Goal: Task Accomplishment & Management: Use online tool/utility

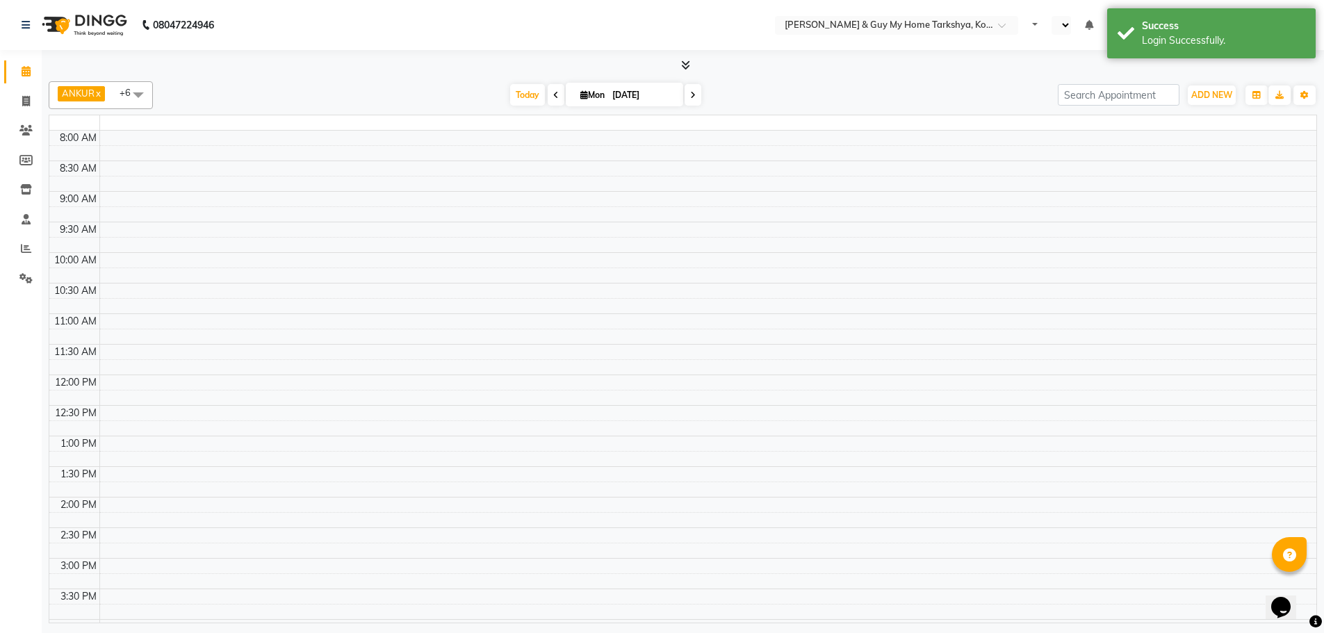
select select "en"
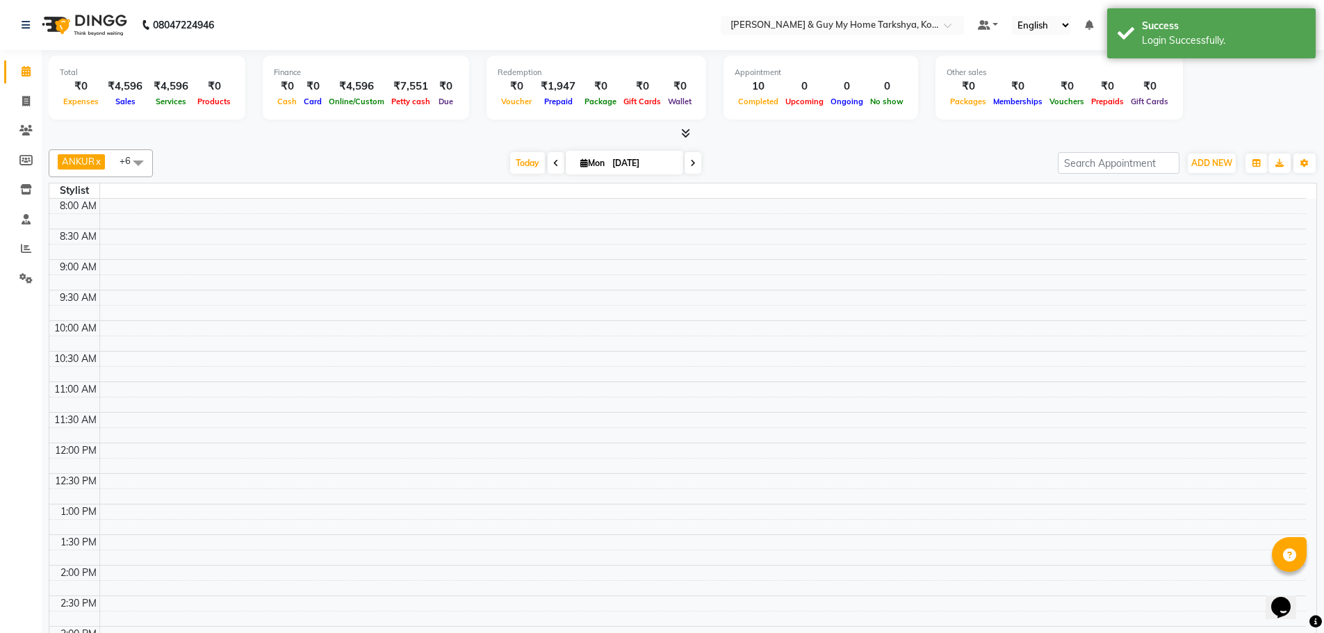
scroll to position [377, 0]
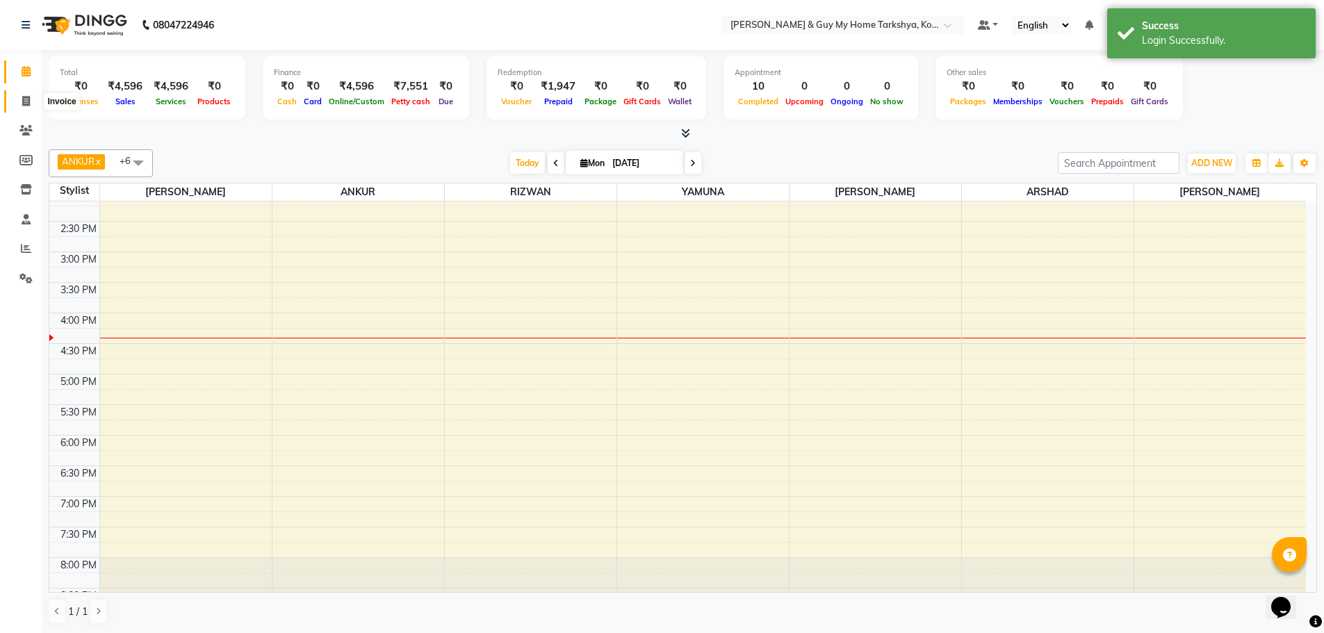
click at [24, 102] on icon at bounding box center [26, 101] width 8 height 10
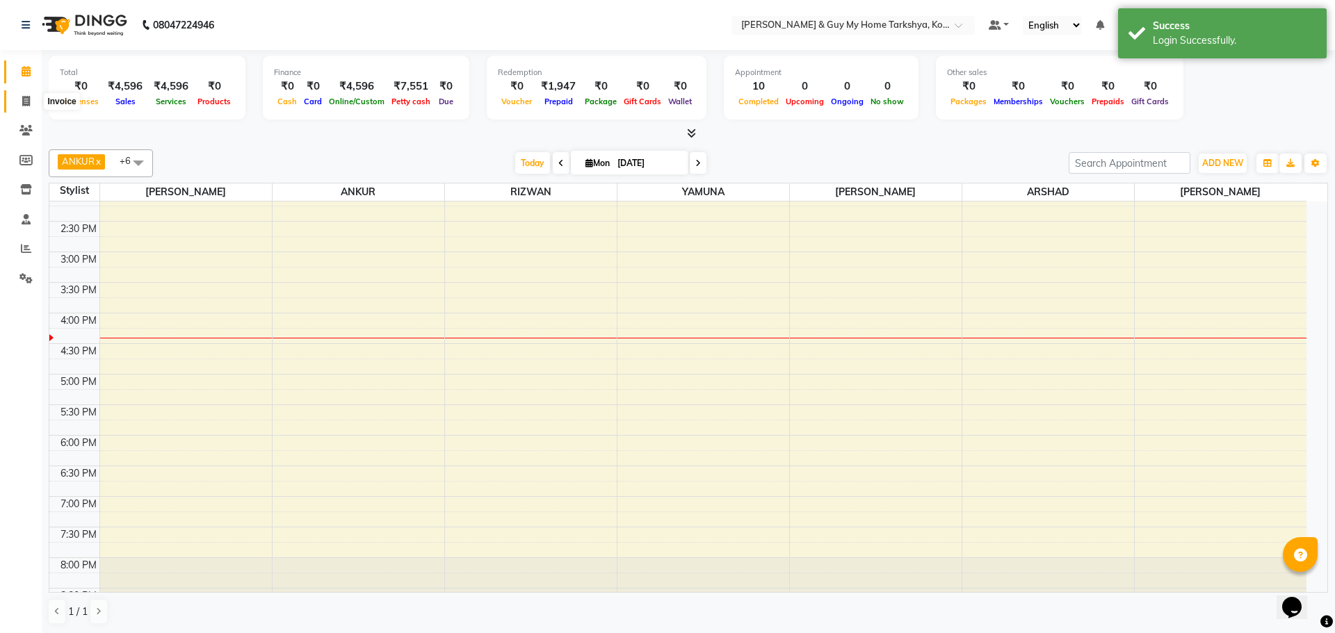
select select "service"
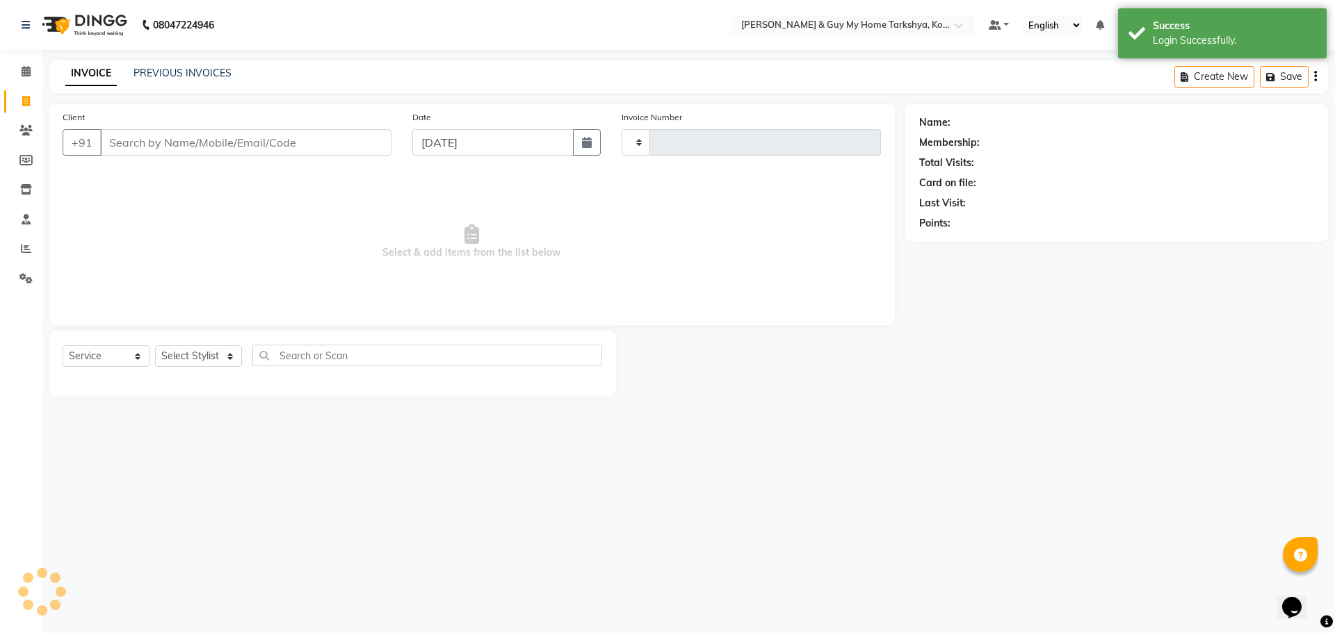
type input "2371"
select select "7902"
click at [158, 69] on link "PREVIOUS INVOICES" at bounding box center [182, 73] width 98 height 13
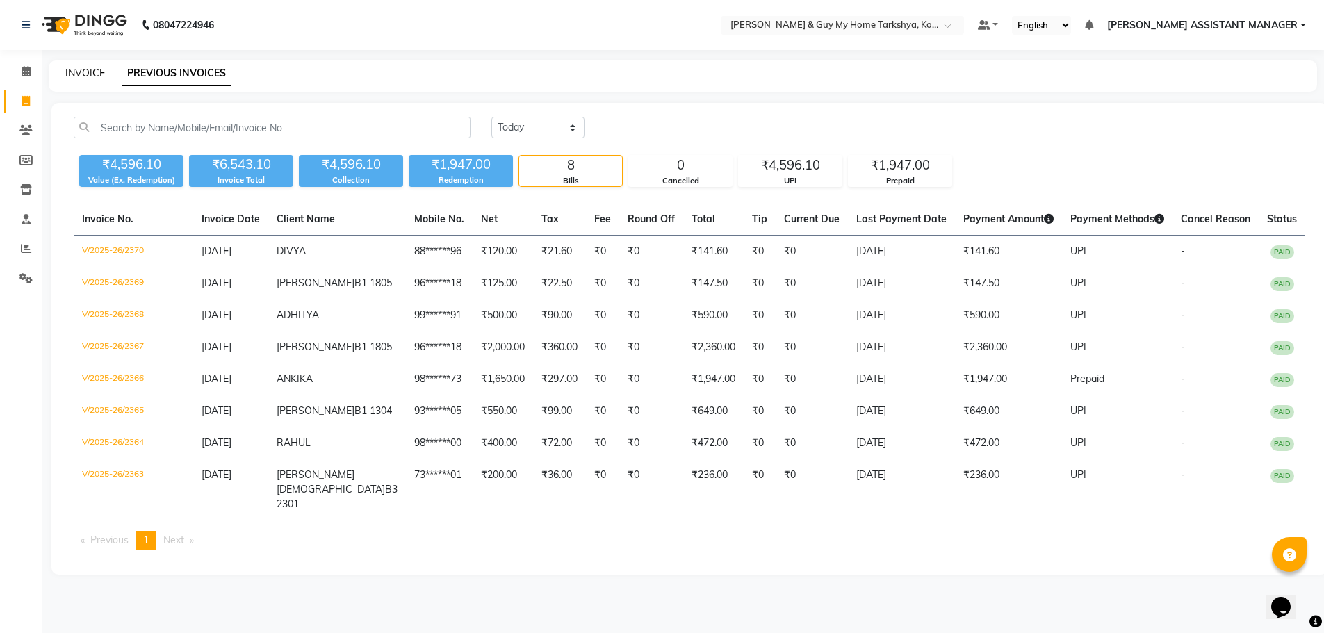
click at [75, 72] on link "INVOICE" at bounding box center [85, 73] width 40 height 13
select select "service"
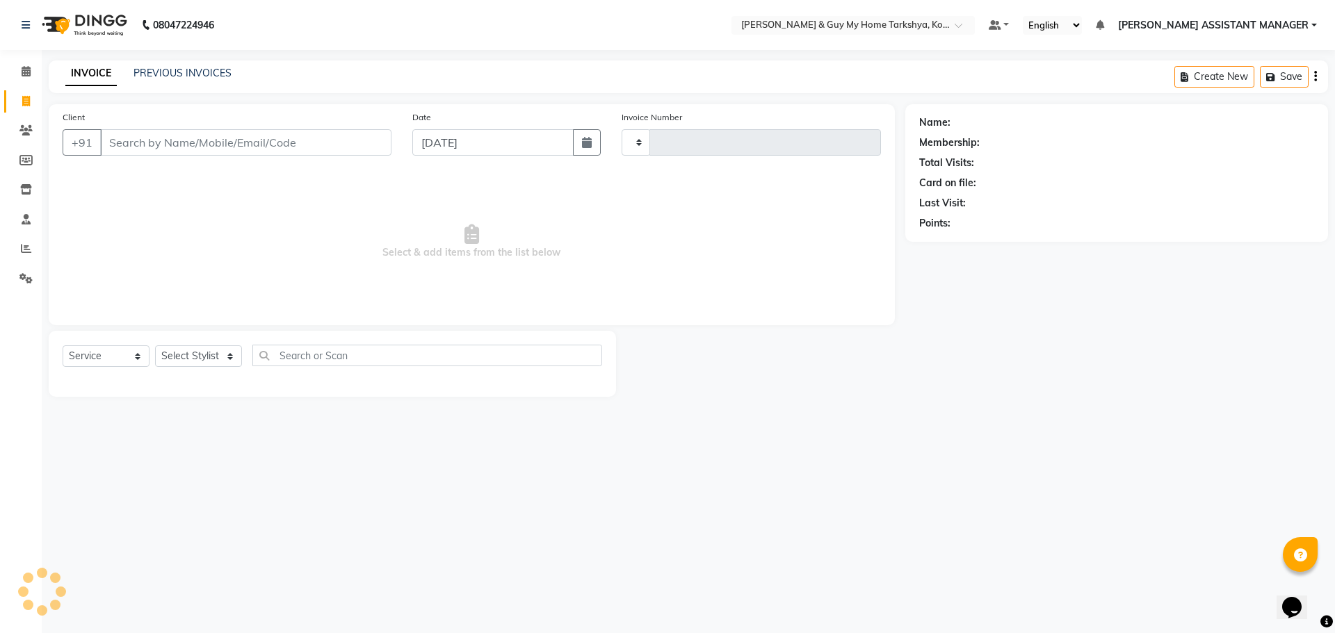
type input "2371"
select select "7902"
click at [29, 72] on icon at bounding box center [26, 71] width 9 height 10
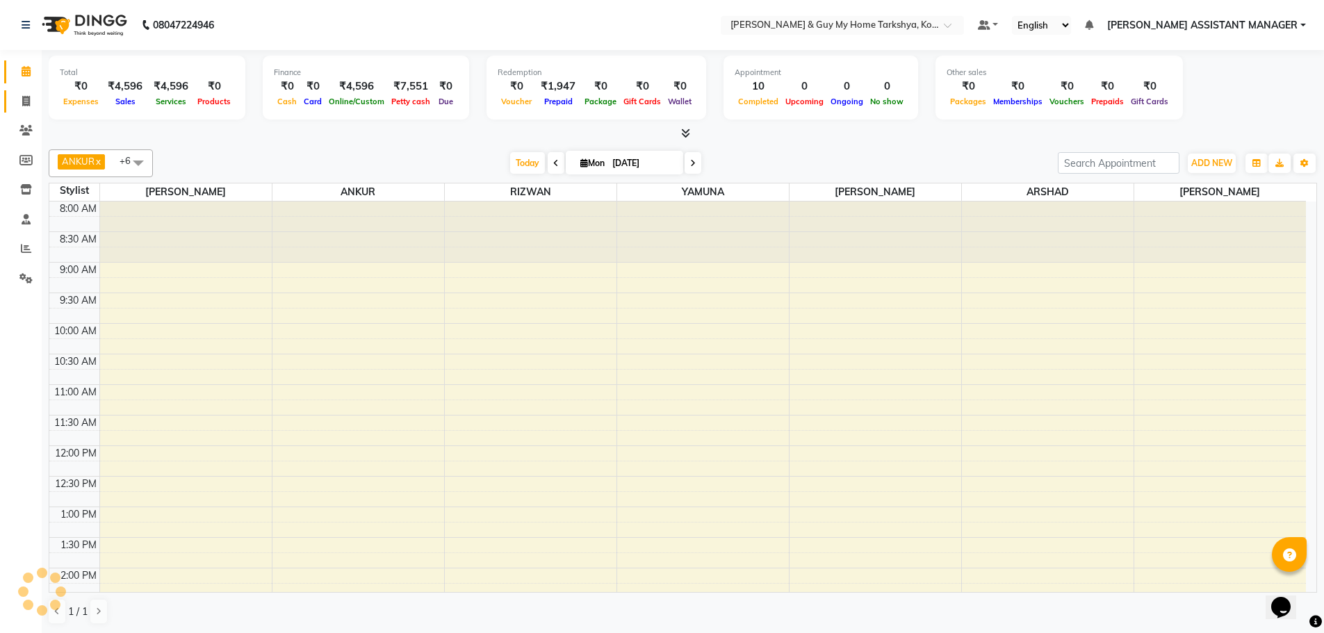
click at [32, 112] on link "Invoice" at bounding box center [20, 101] width 33 height 23
select select "service"
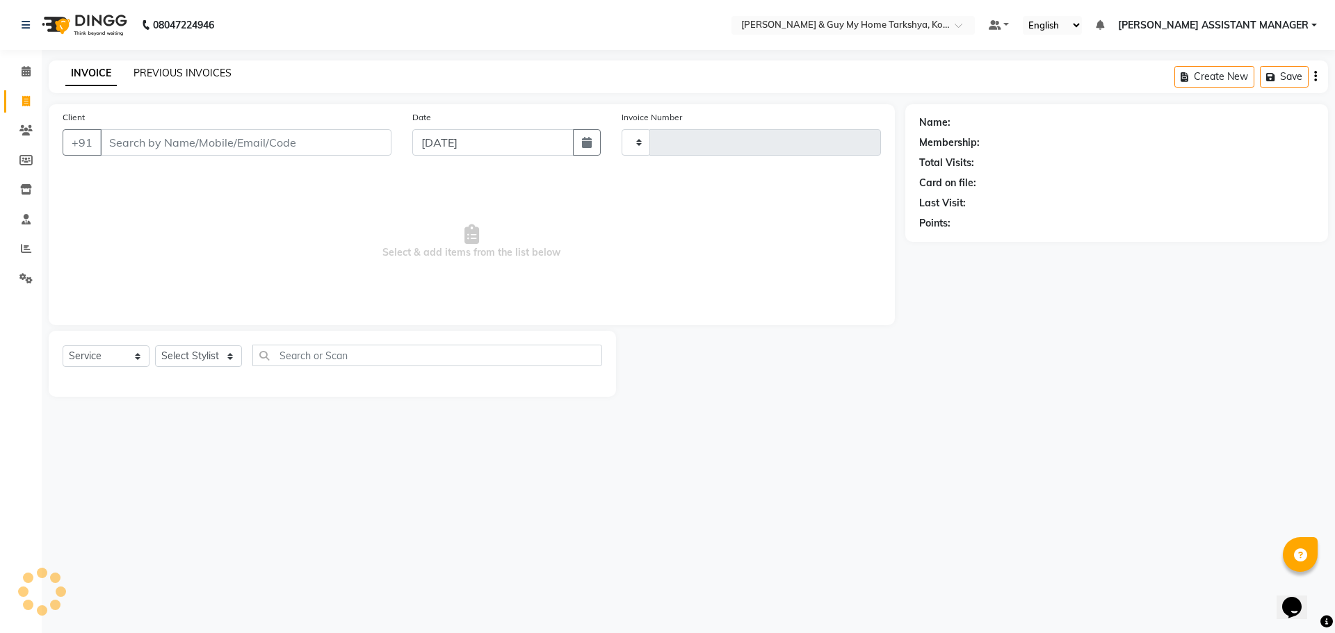
click at [184, 78] on link "PREVIOUS INVOICES" at bounding box center [182, 73] width 98 height 13
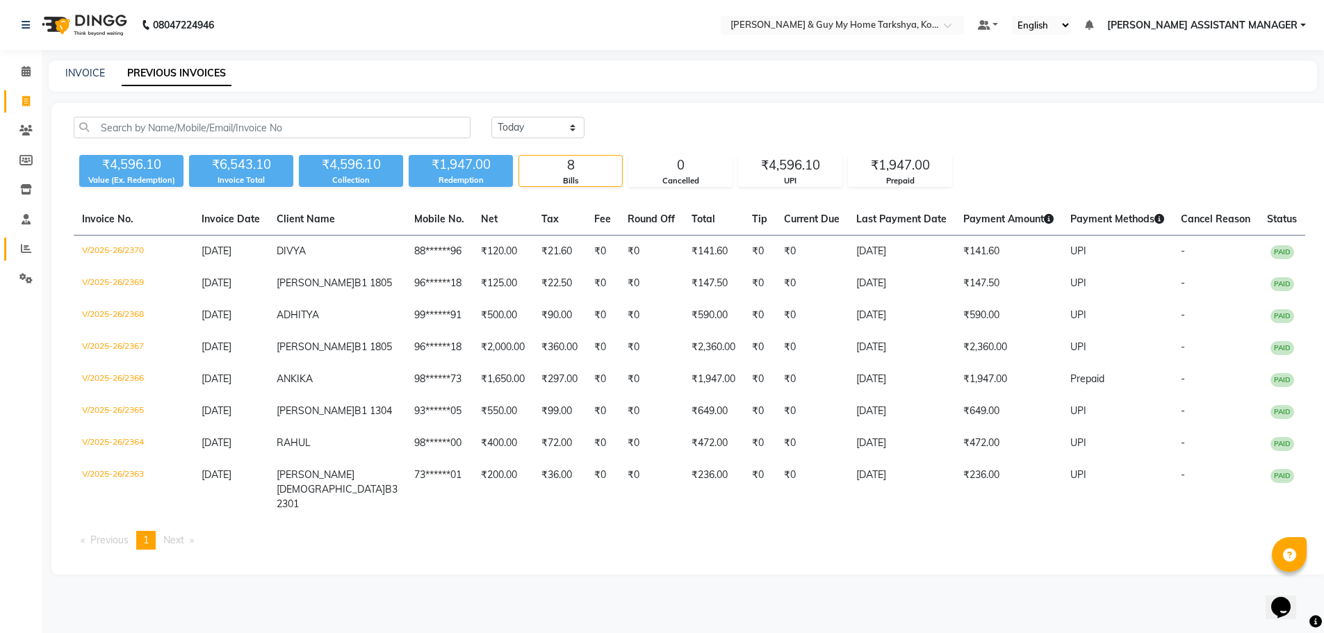
click at [25, 259] on link "Reports" at bounding box center [20, 249] width 33 height 23
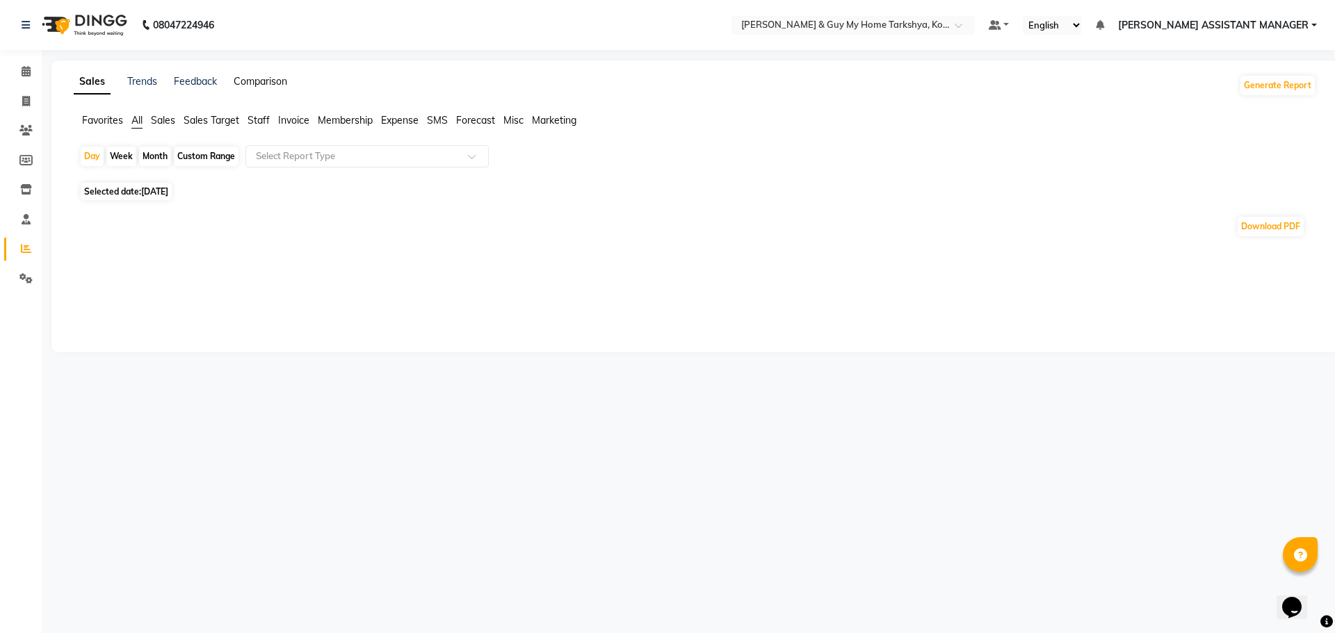
click at [246, 82] on link "Comparison" at bounding box center [261, 81] width 54 height 13
select select "single_date"
select select "single_date_dash"
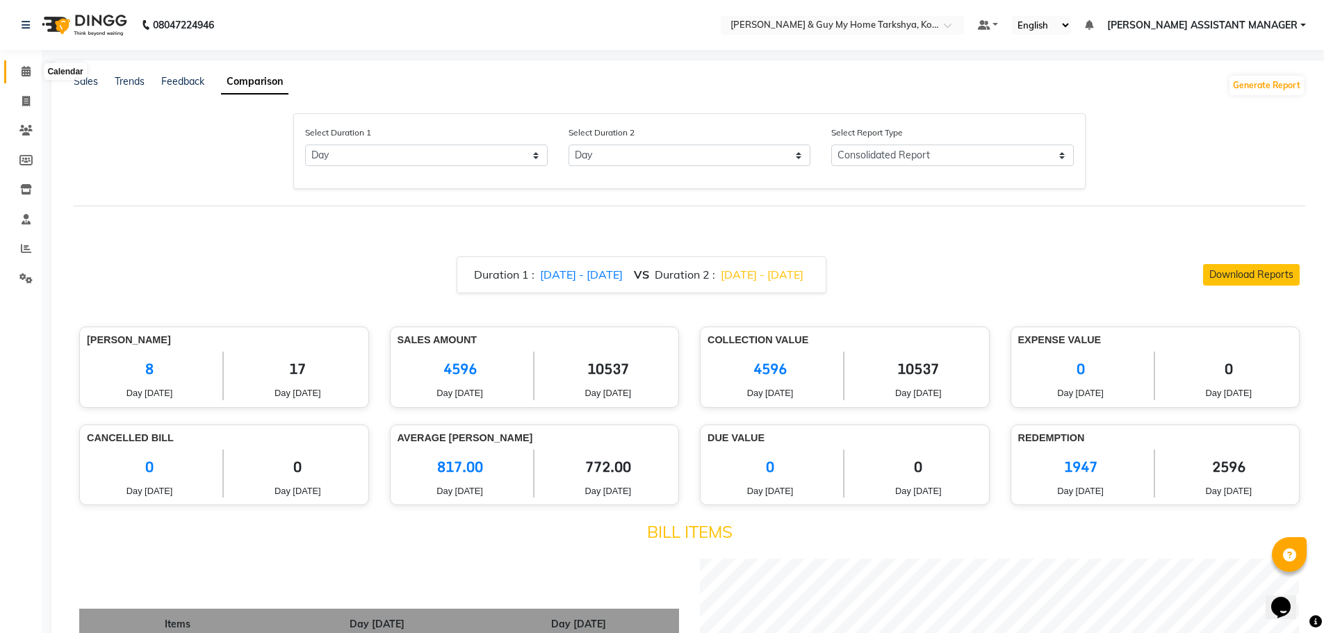
click at [22, 64] on span at bounding box center [26, 72] width 24 height 16
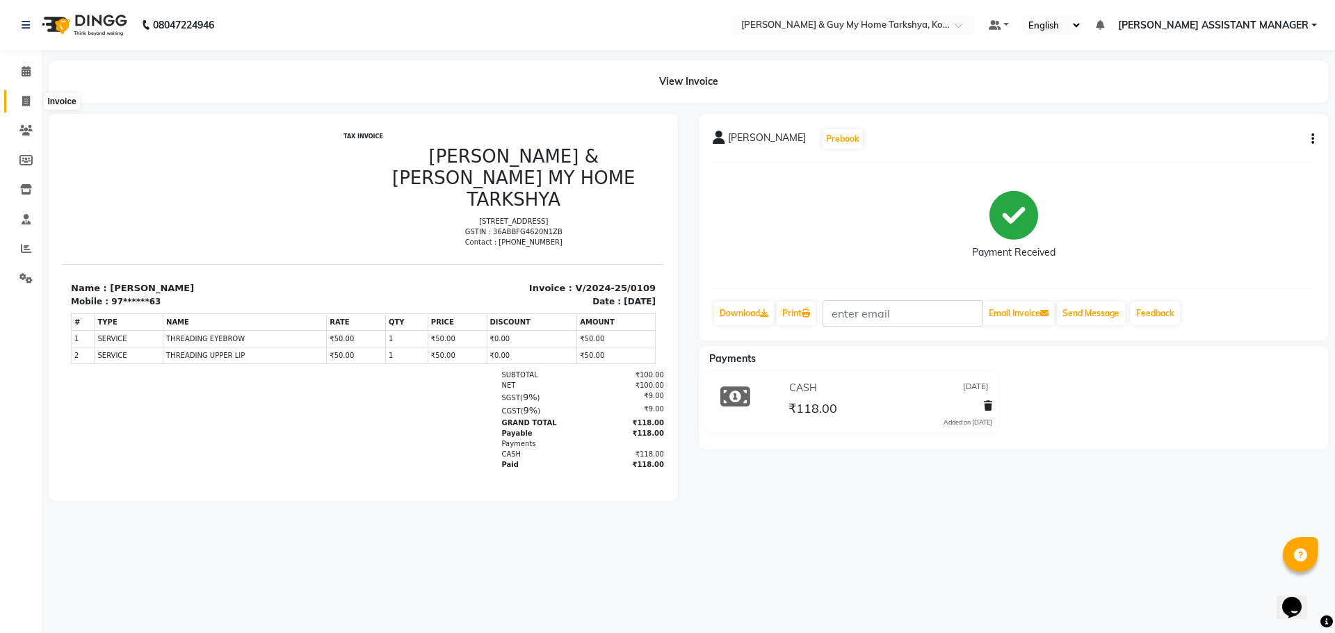
click at [24, 104] on icon at bounding box center [26, 101] width 8 height 10
select select "service"
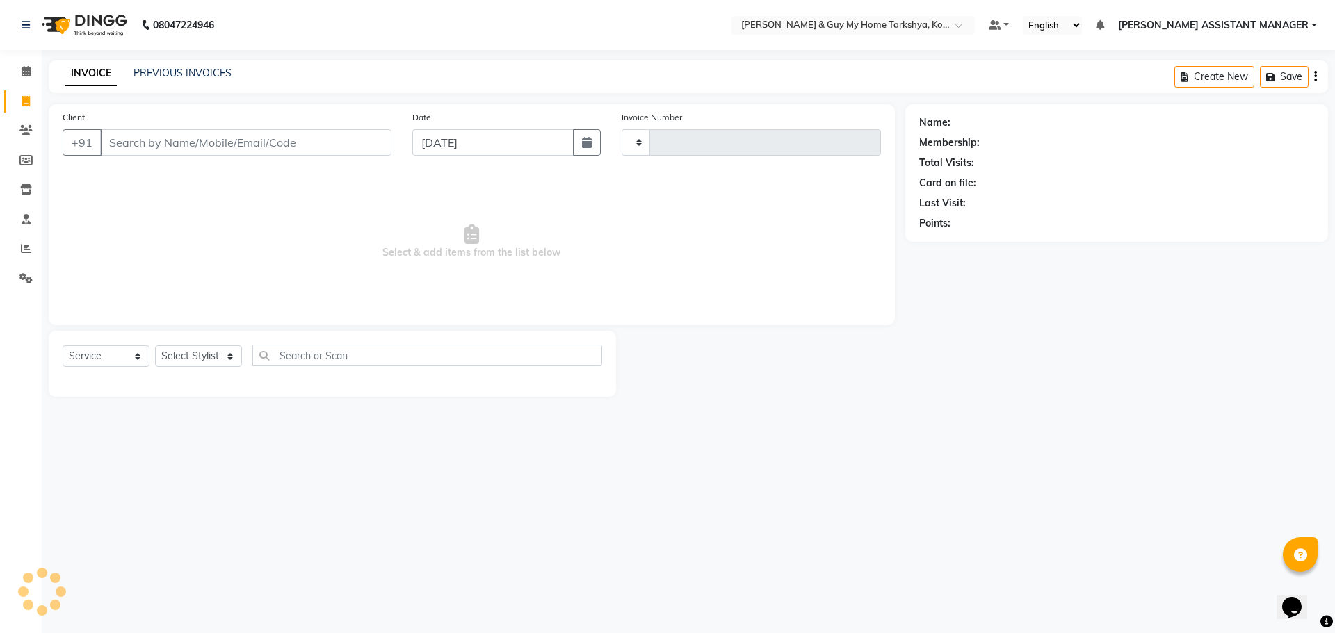
type input "2371"
select select "7902"
click at [189, 359] on select "Select Stylist ANKUR ANSHU ARCHANA ARSHAD ELVINA GANESH GLORY IRFAN JIYA KRISHN…" at bounding box center [216, 356] width 123 height 22
select select "71411"
click at [155, 345] on select "Select Stylist ANKUR ANSHU ARCHANA ARSHAD ELVINA GANESH GLORY IRFAN JIYA KRISHN…" at bounding box center [216, 356] width 123 height 22
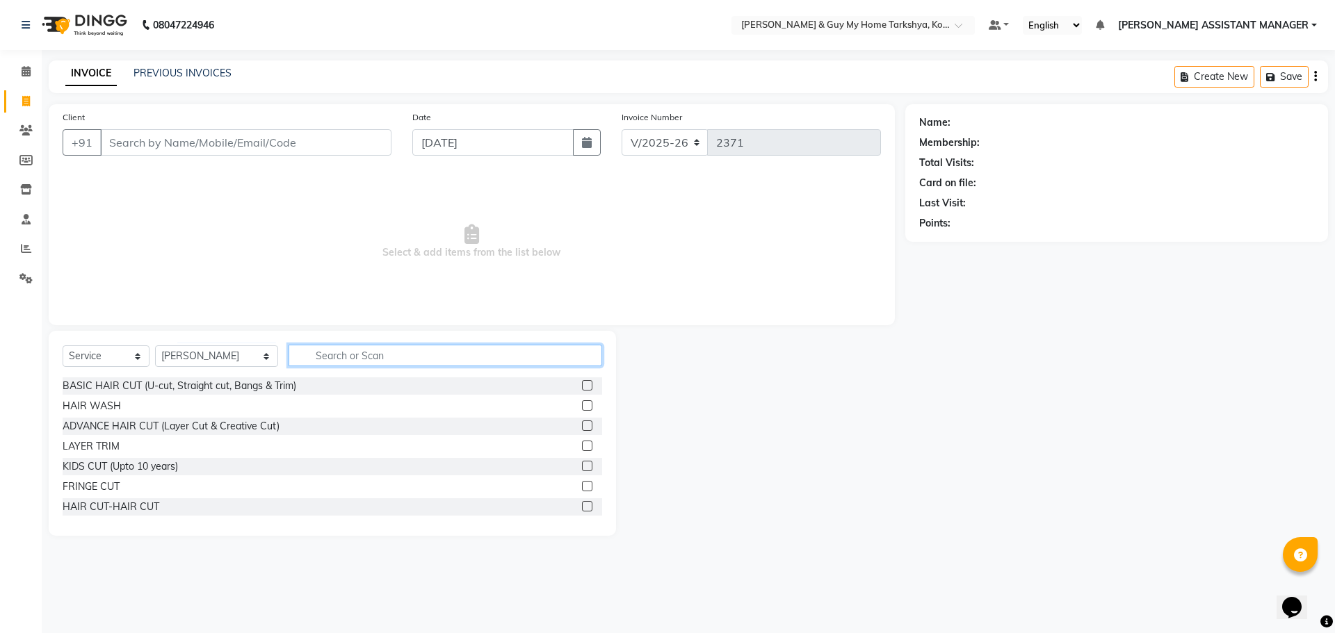
click at [327, 353] on input "text" at bounding box center [445, 356] width 314 height 22
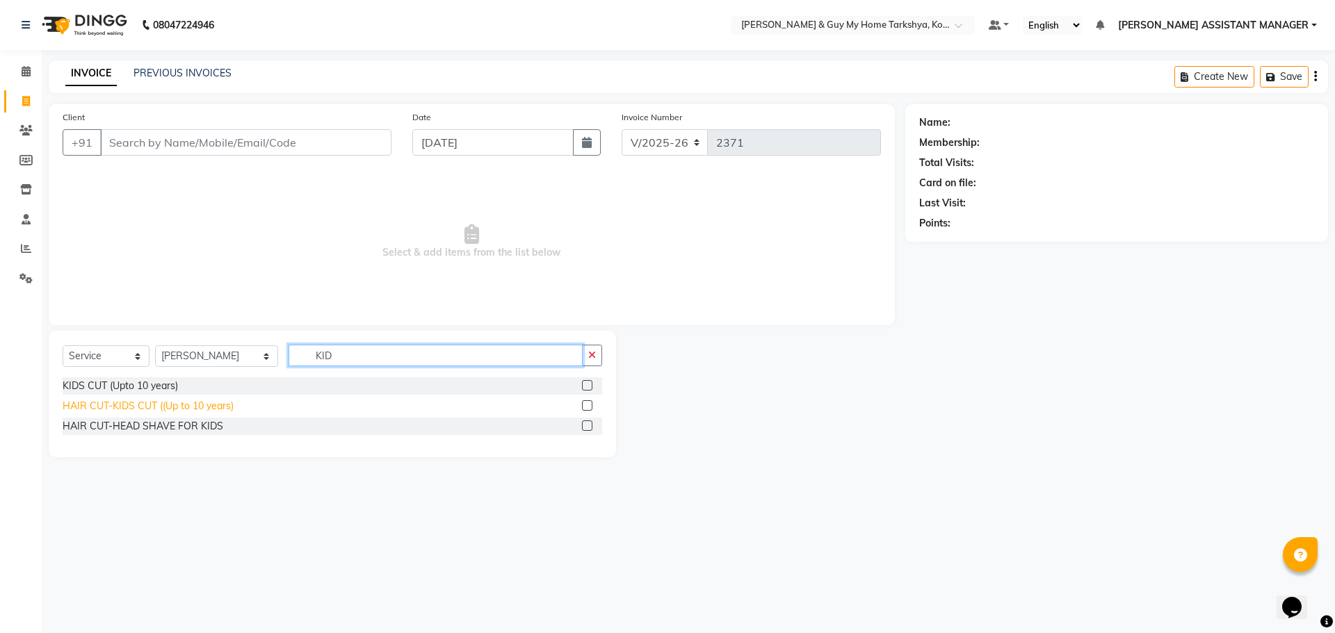
type input "KID"
click at [143, 403] on div "HAIR CUT-KIDS CUT ((Up to 10 years)" at bounding box center [148, 406] width 171 height 15
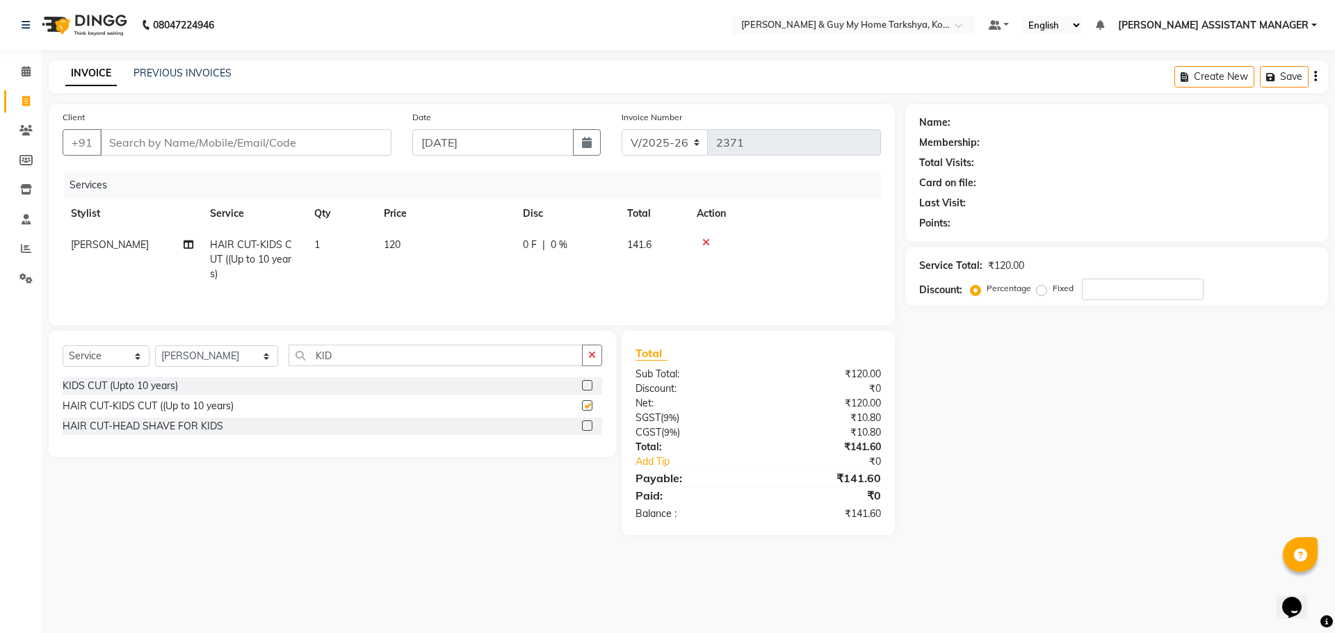
checkbox input "false"
click at [586, 353] on button "button" at bounding box center [592, 356] width 20 height 22
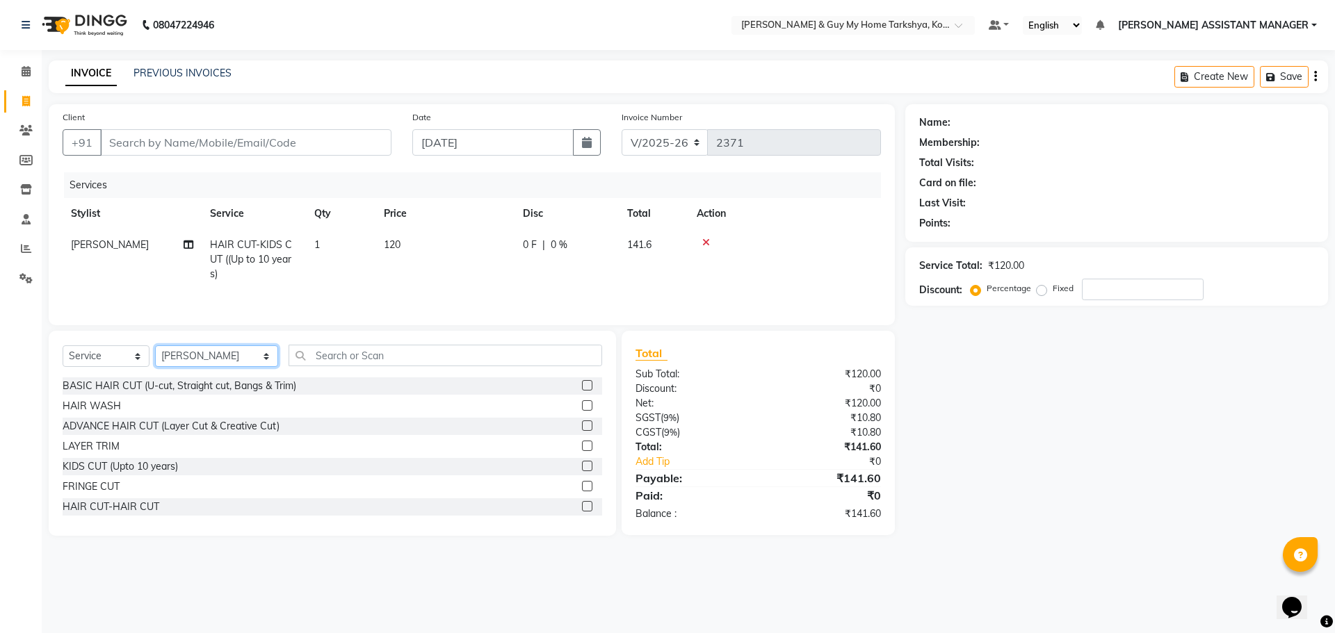
click at [197, 355] on select "Select Stylist ANKUR ANSHU ARCHANA ARSHAD ELVINA GANESH GLORY IRFAN JIYA KRISHN…" at bounding box center [216, 356] width 123 height 22
select select "90423"
click at [155, 345] on select "Select Stylist ANKUR ANSHU ARCHANA ARSHAD ELVINA GANESH GLORY IRFAN JIYA KRISHN…" at bounding box center [216, 356] width 123 height 22
click at [350, 363] on input "text" at bounding box center [445, 356] width 314 height 22
click at [290, 139] on input "Client" at bounding box center [245, 142] width 291 height 26
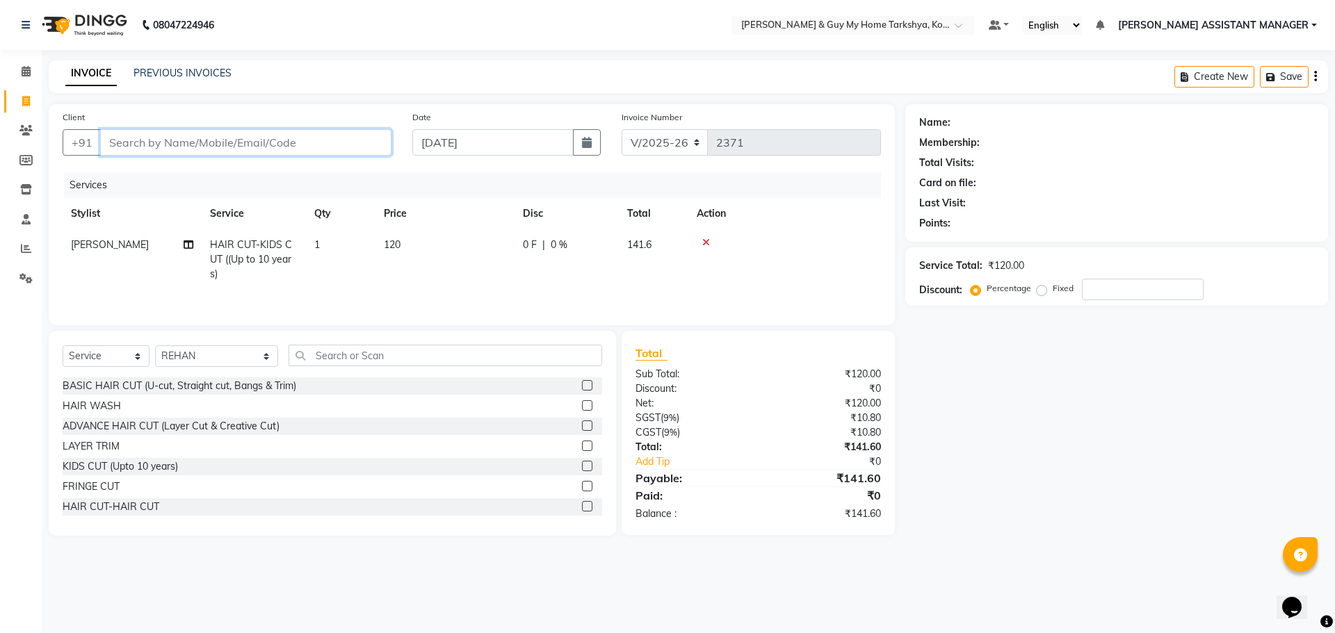
type input "7"
type input "0"
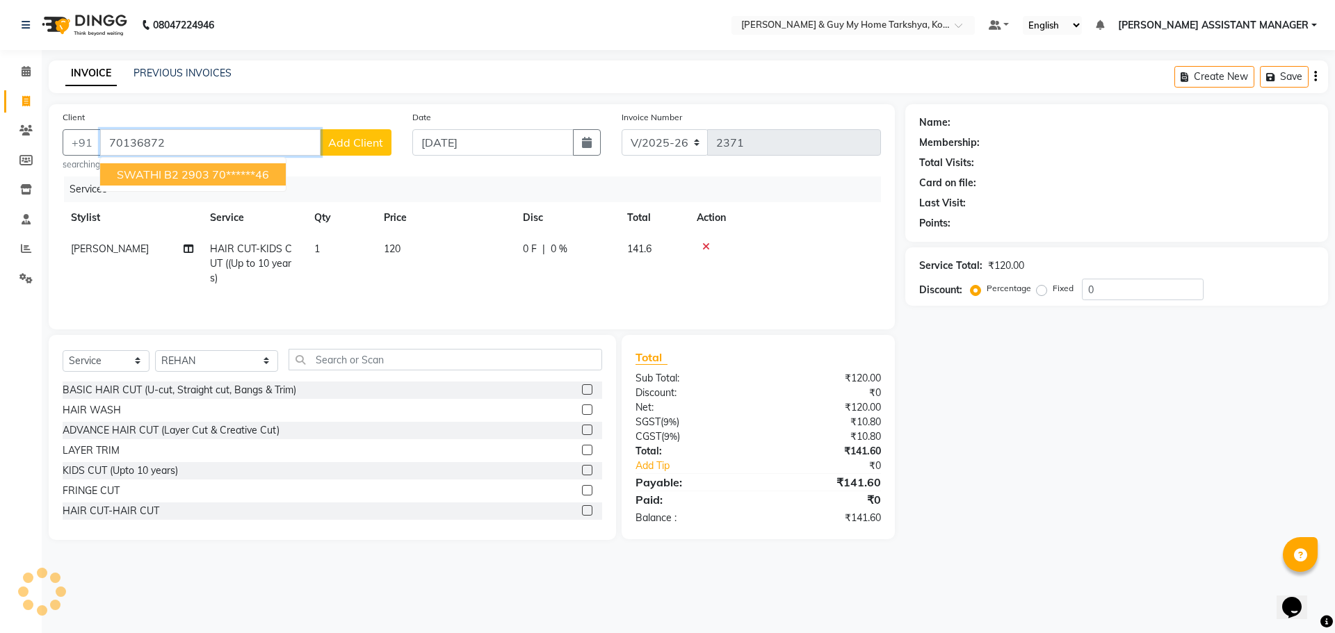
click at [259, 172] on ngb-highlight "70******46" at bounding box center [240, 175] width 57 height 14
type input "70******46"
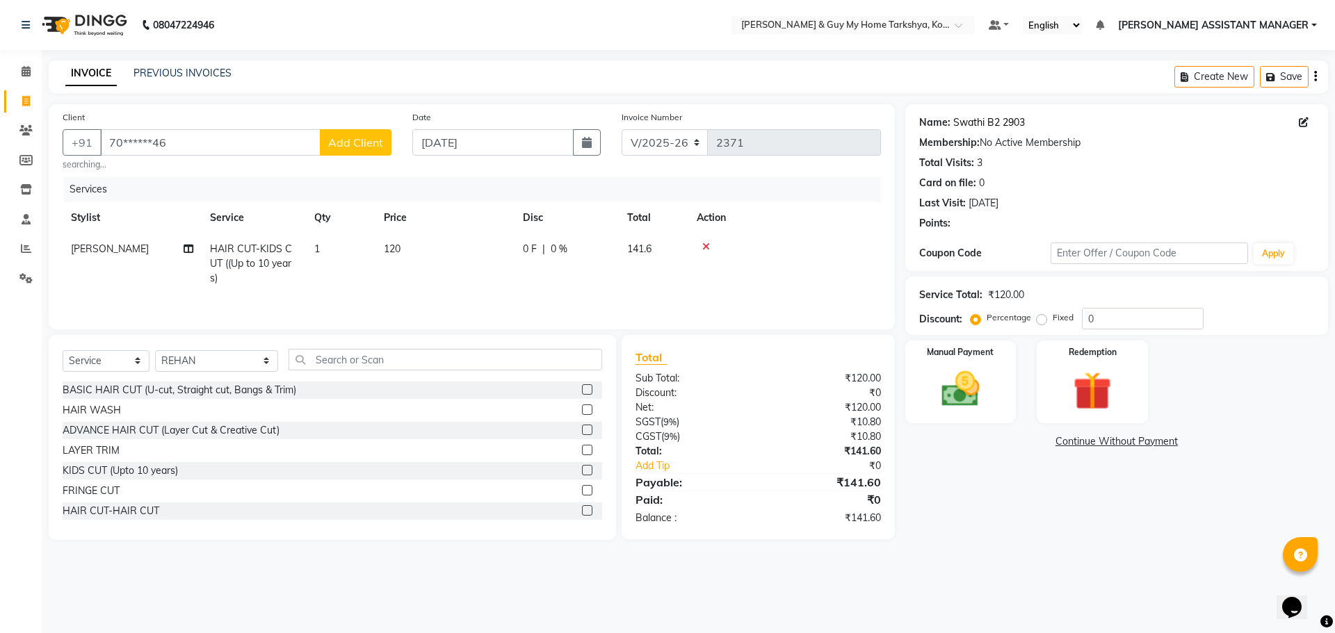
click at [993, 122] on link "Swathi B2 2903" at bounding box center [989, 122] width 72 height 15
click at [345, 353] on input "text" at bounding box center [445, 360] width 314 height 22
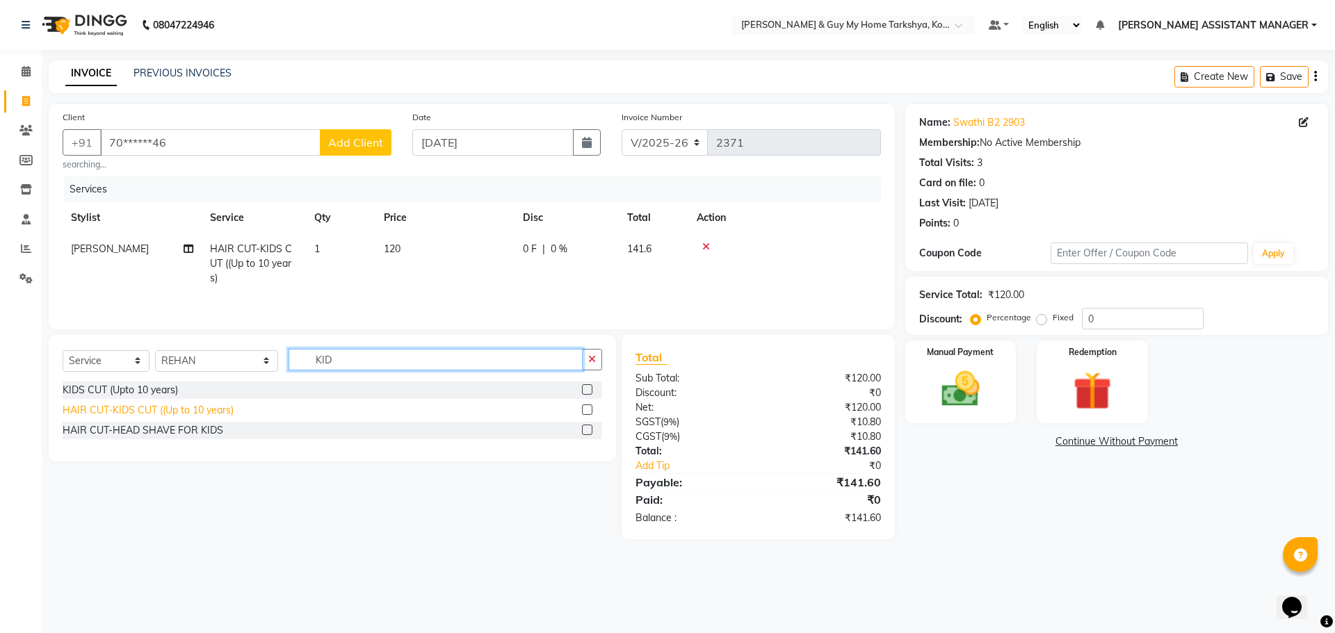
type input "KID"
click at [207, 409] on div "HAIR CUT-KIDS CUT ((Up to 10 years)" at bounding box center [148, 410] width 171 height 15
checkbox input "false"
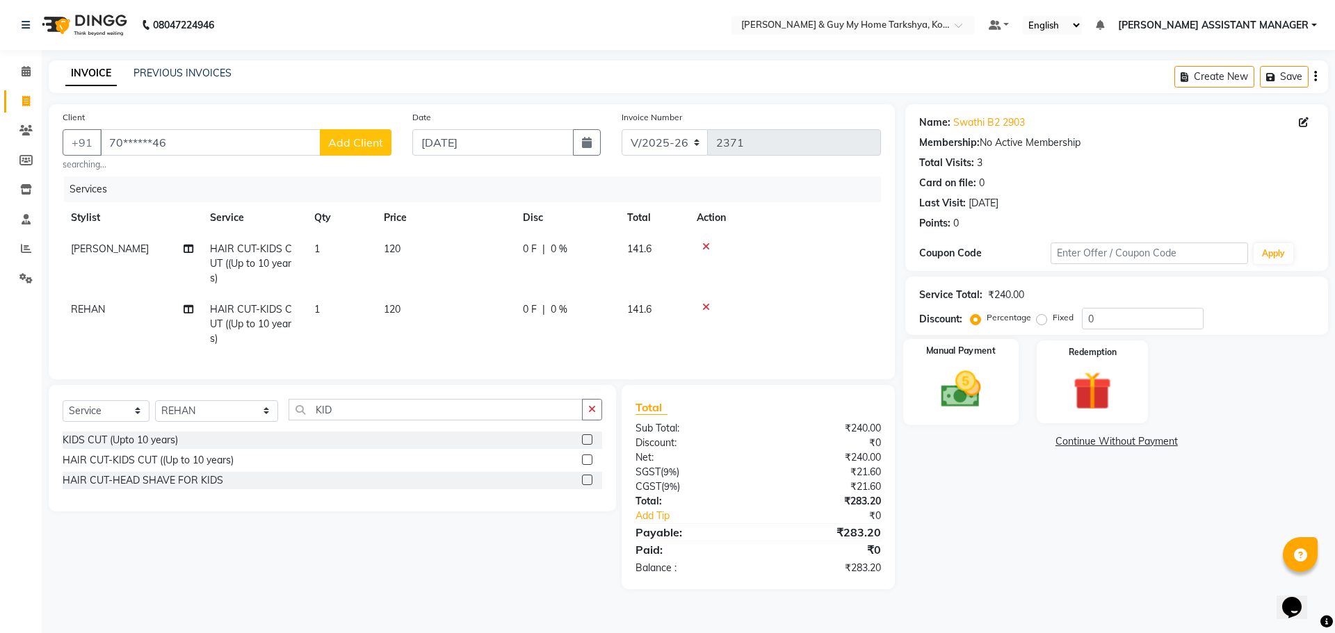
click at [993, 370] on img at bounding box center [960, 389] width 65 height 46
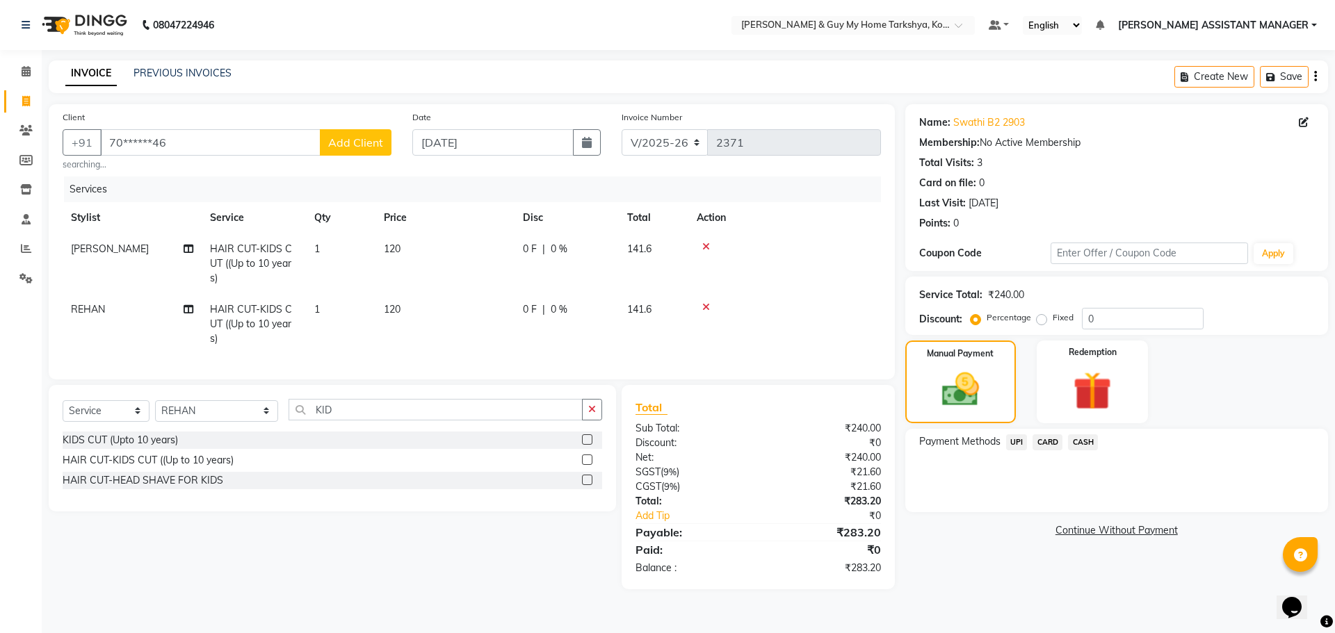
click at [1013, 445] on span "UPI" at bounding box center [1017, 442] width 22 height 16
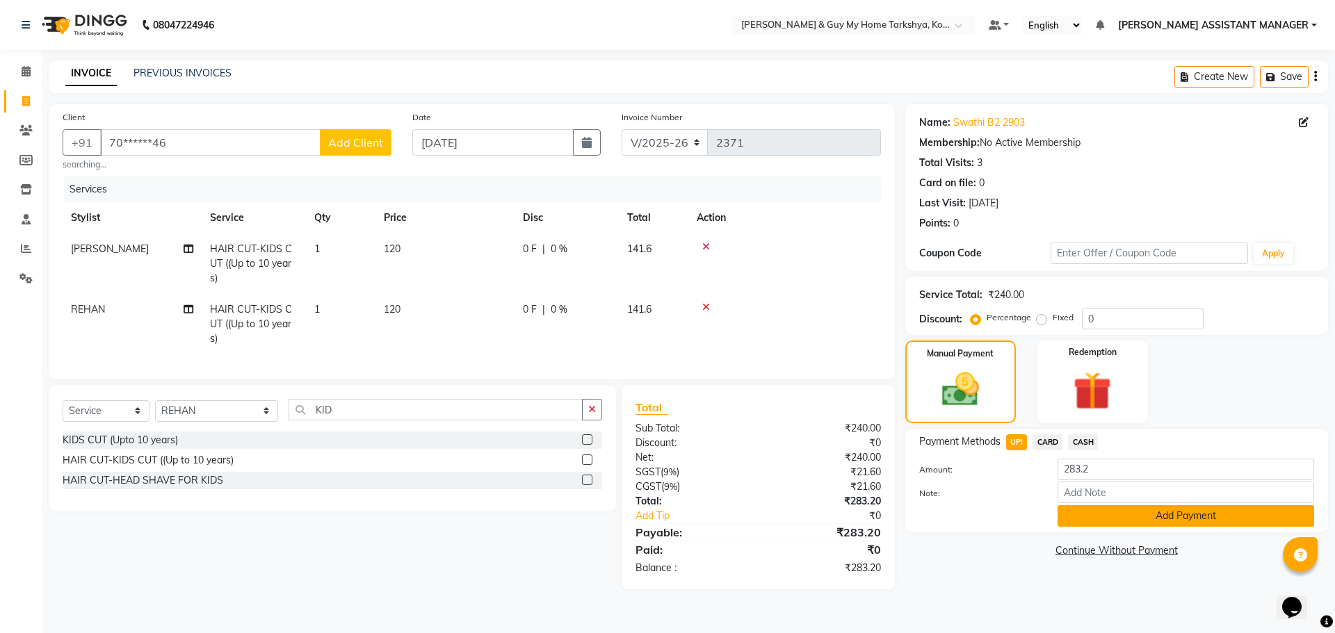
click at [1137, 519] on button "Add Payment" at bounding box center [1185, 516] width 257 height 22
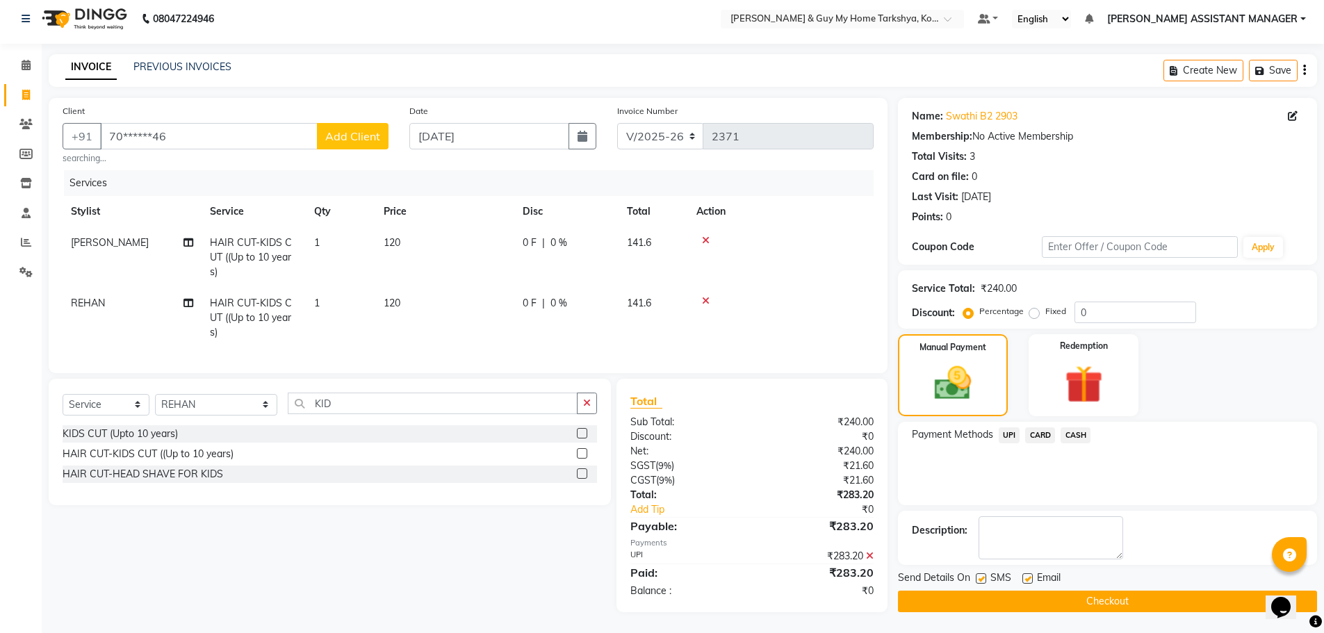
scroll to position [17, 0]
click at [1096, 591] on button "Checkout" at bounding box center [1107, 602] width 419 height 22
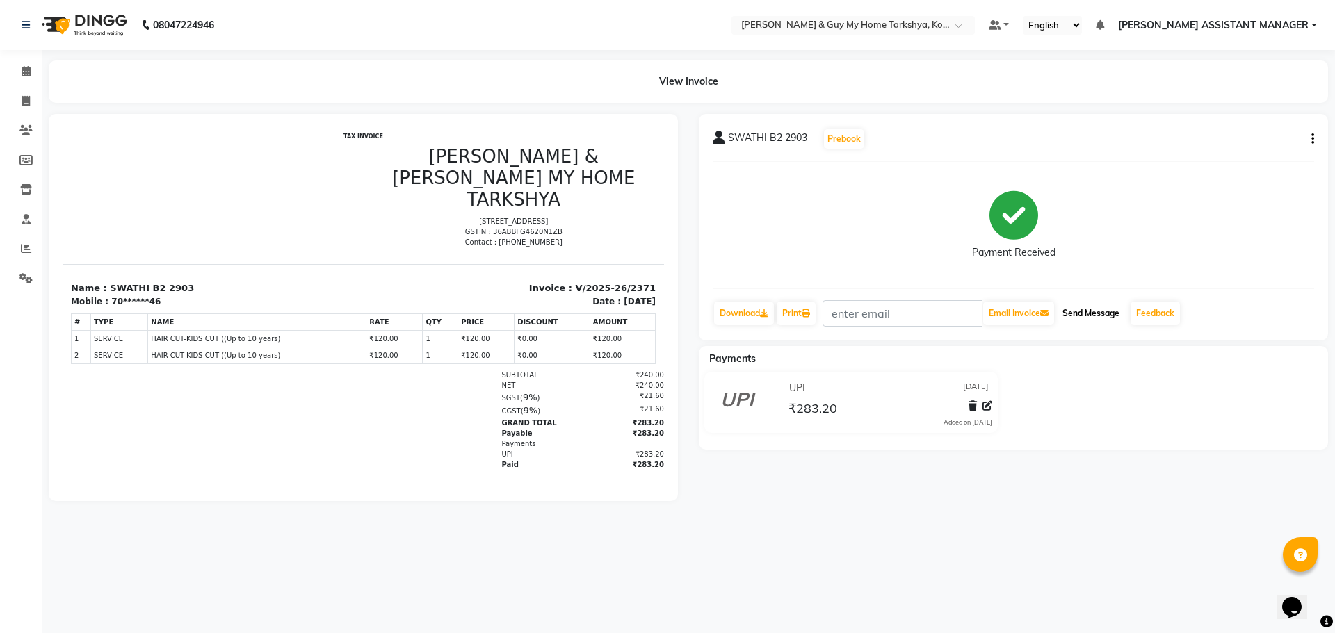
click at [1109, 314] on button "Send Message" at bounding box center [1091, 314] width 68 height 24
click at [1283, 366] on div "Payments UPI 01-09-2025 ₹283.20 Added on 01-09-2025" at bounding box center [1013, 398] width 629 height 104
click at [31, 95] on span at bounding box center [26, 102] width 24 height 16
select select "7902"
select select "service"
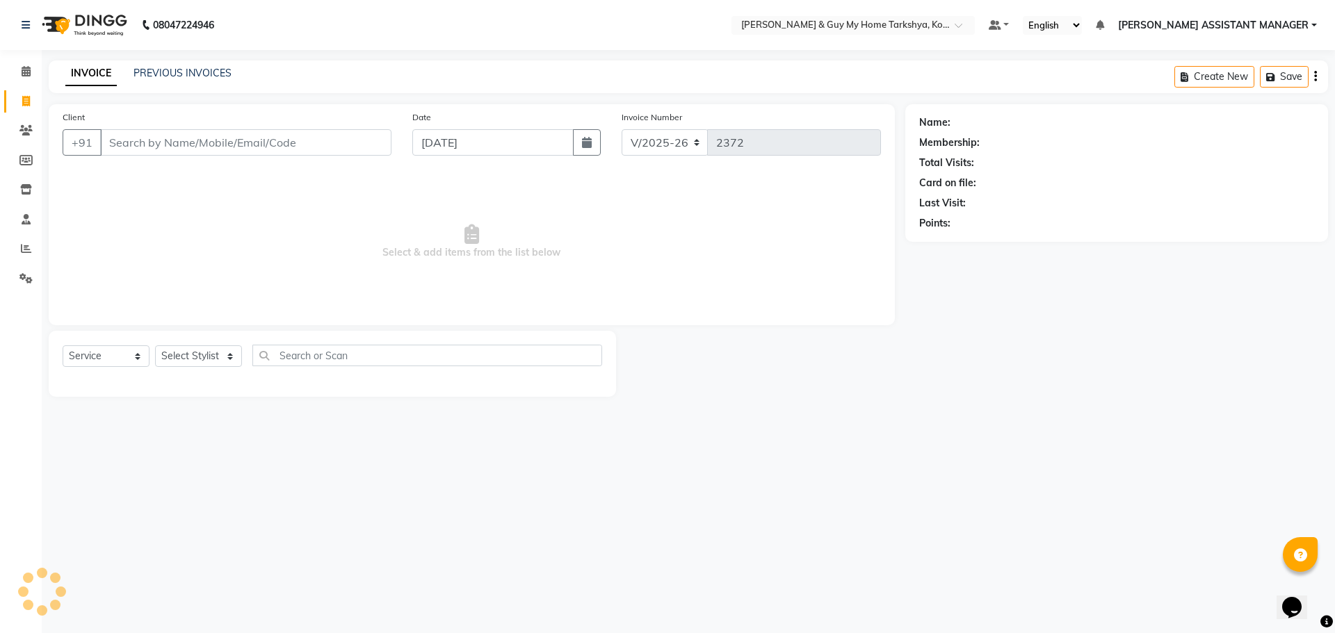
drag, startPoint x: 261, startPoint y: 143, endPoint x: 278, endPoint y: 135, distance: 19.3
click at [272, 139] on input "Client" at bounding box center [245, 142] width 291 height 26
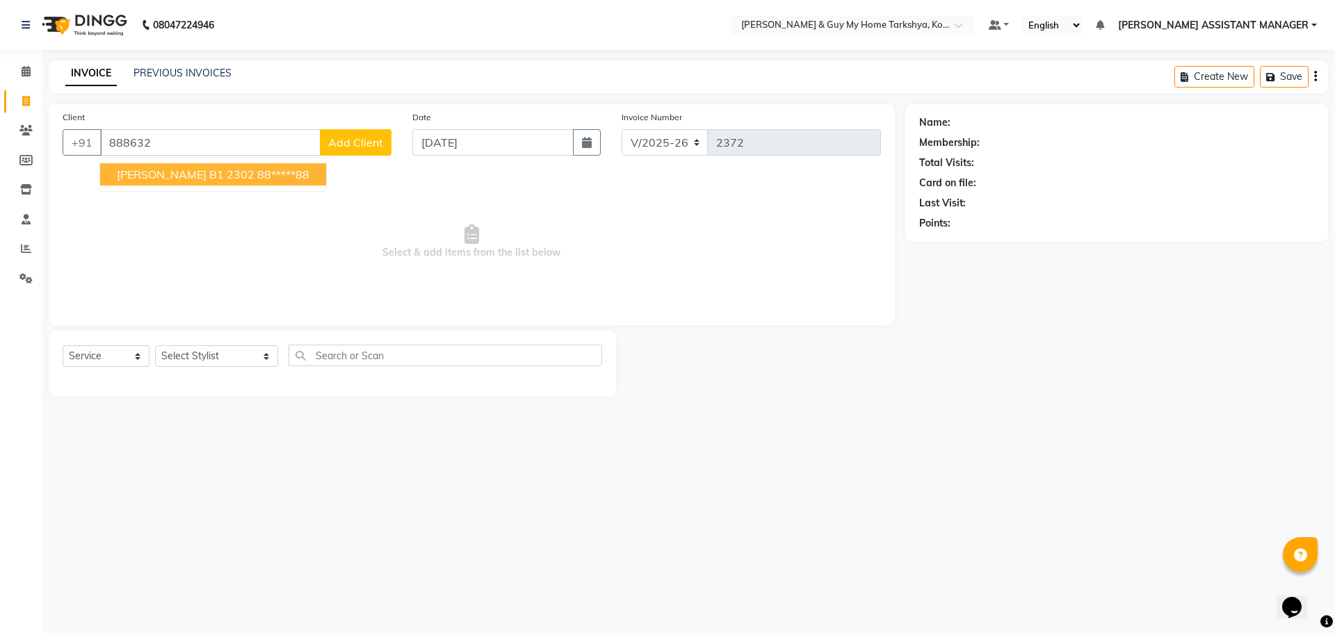
click at [257, 170] on ngb-highlight "88*****88" at bounding box center [283, 175] width 52 height 14
type input "88*****88"
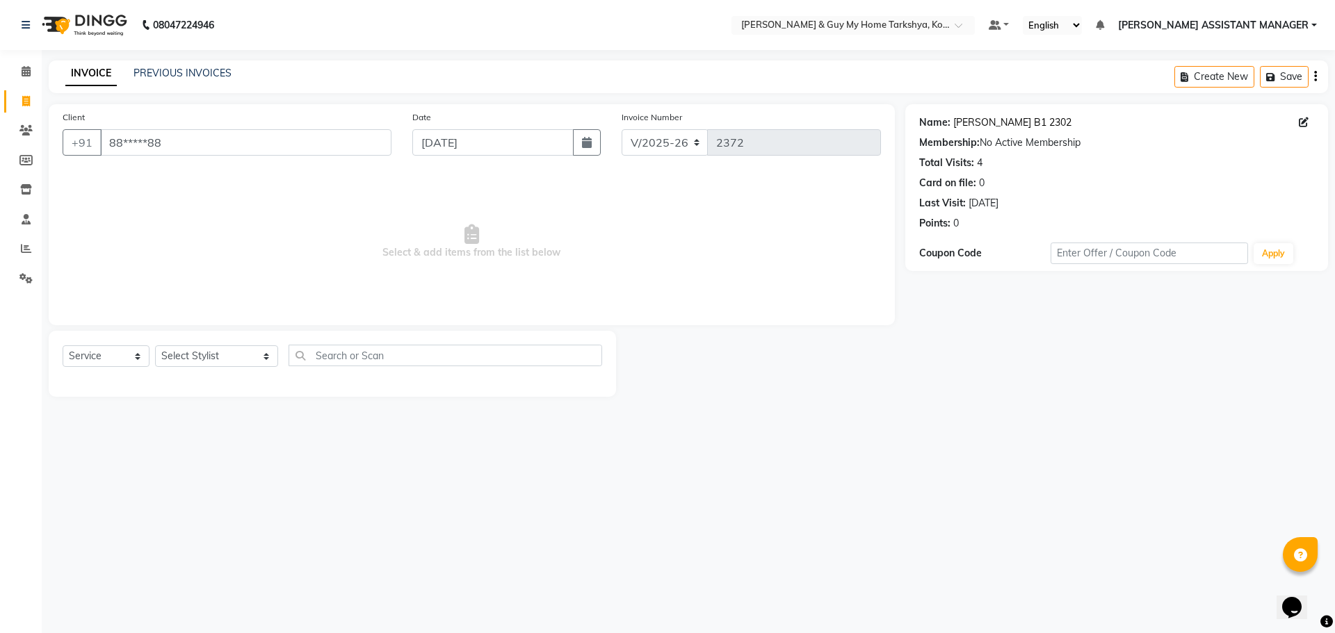
click at [985, 120] on link "Shravani B1 2302" at bounding box center [1012, 122] width 118 height 15
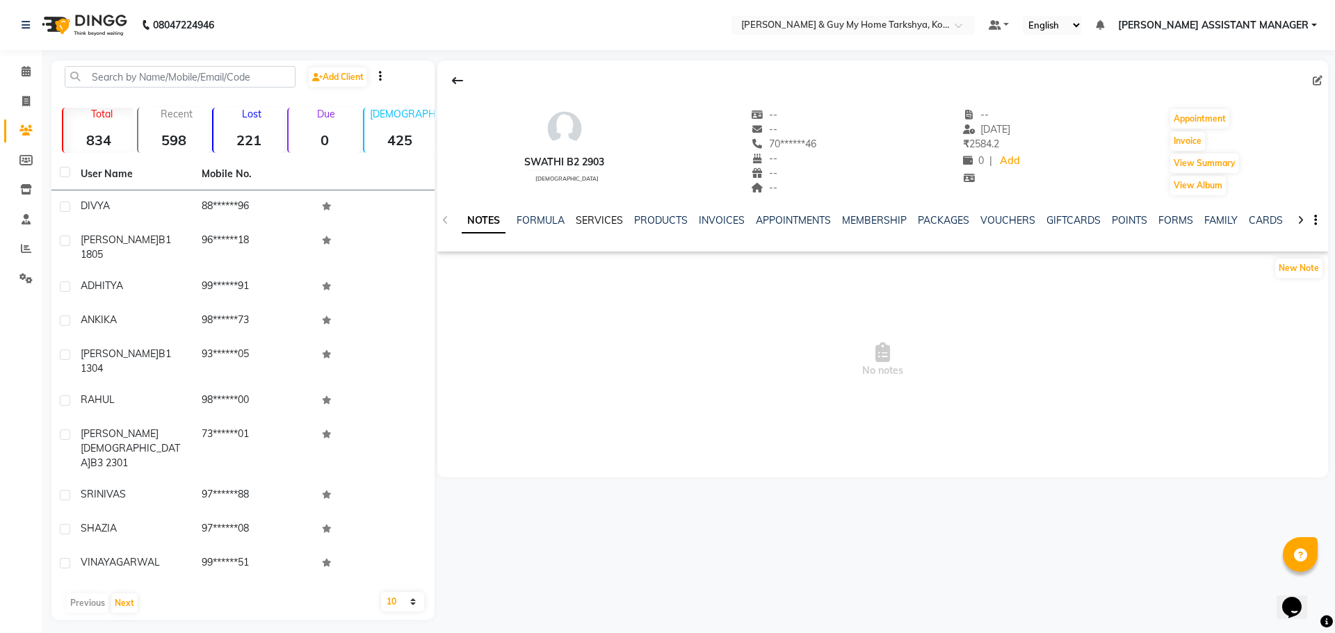
click at [608, 226] on link "SERVICES" at bounding box center [599, 220] width 47 height 13
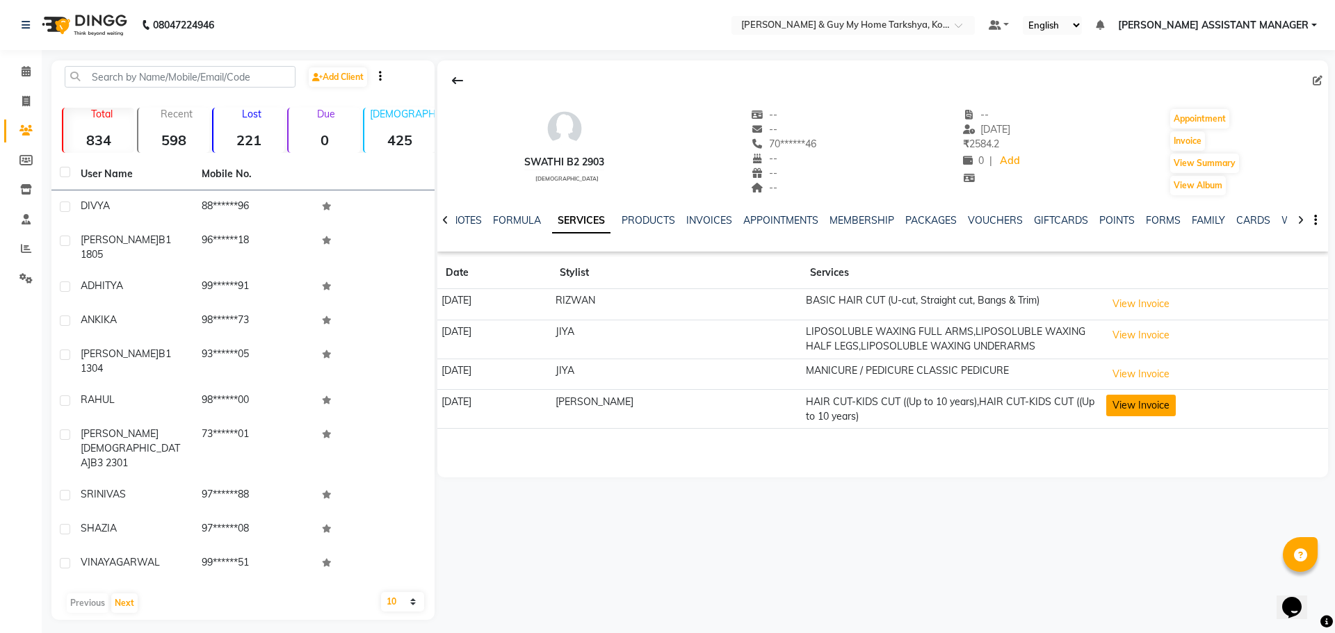
click at [1128, 409] on button "View Invoice" at bounding box center [1141, 406] width 70 height 22
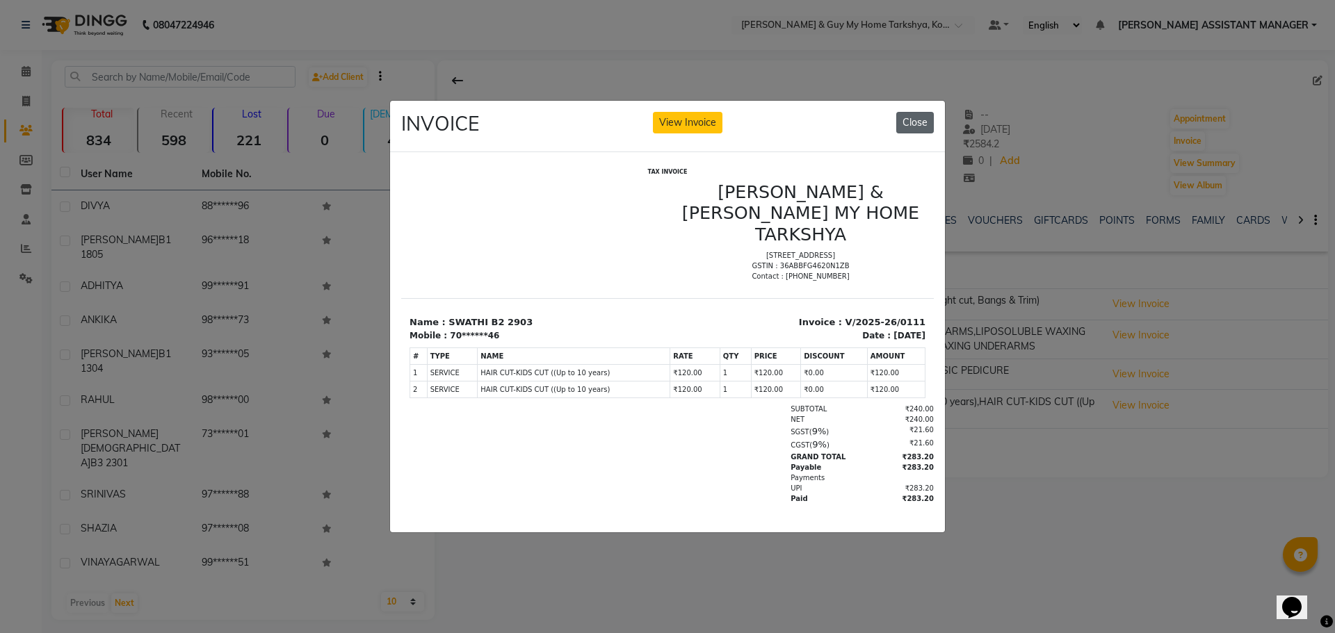
click at [901, 120] on button "Close" at bounding box center [915, 123] width 38 height 22
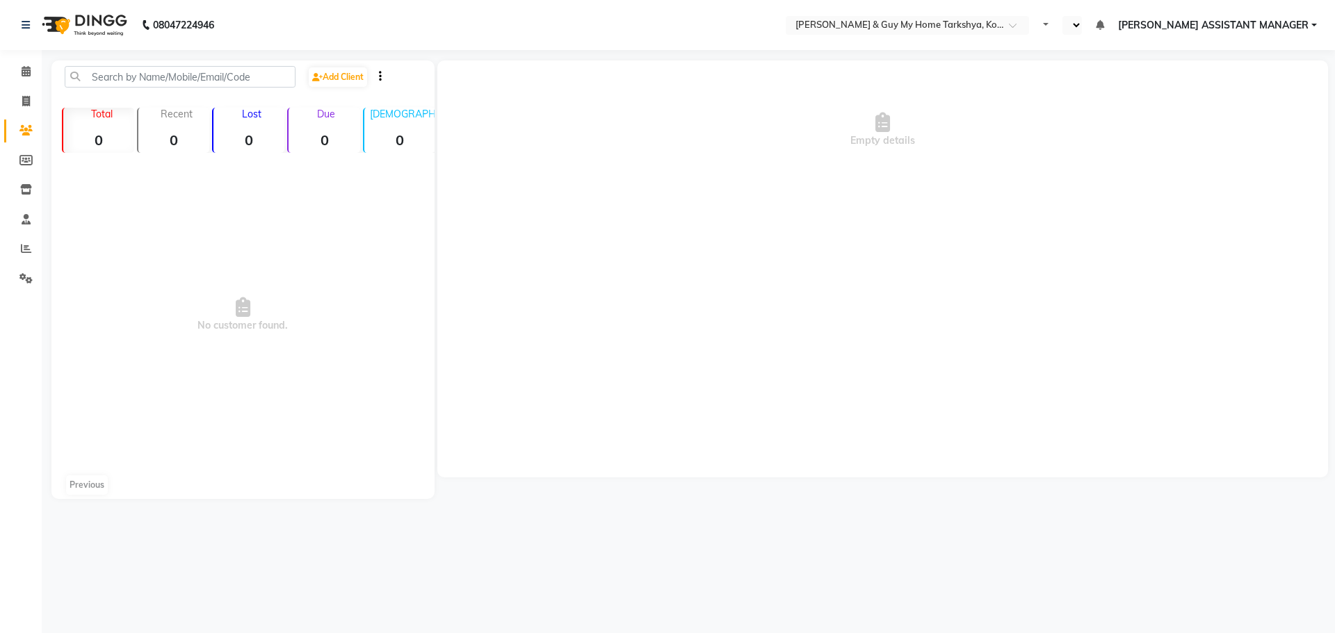
select select "en"
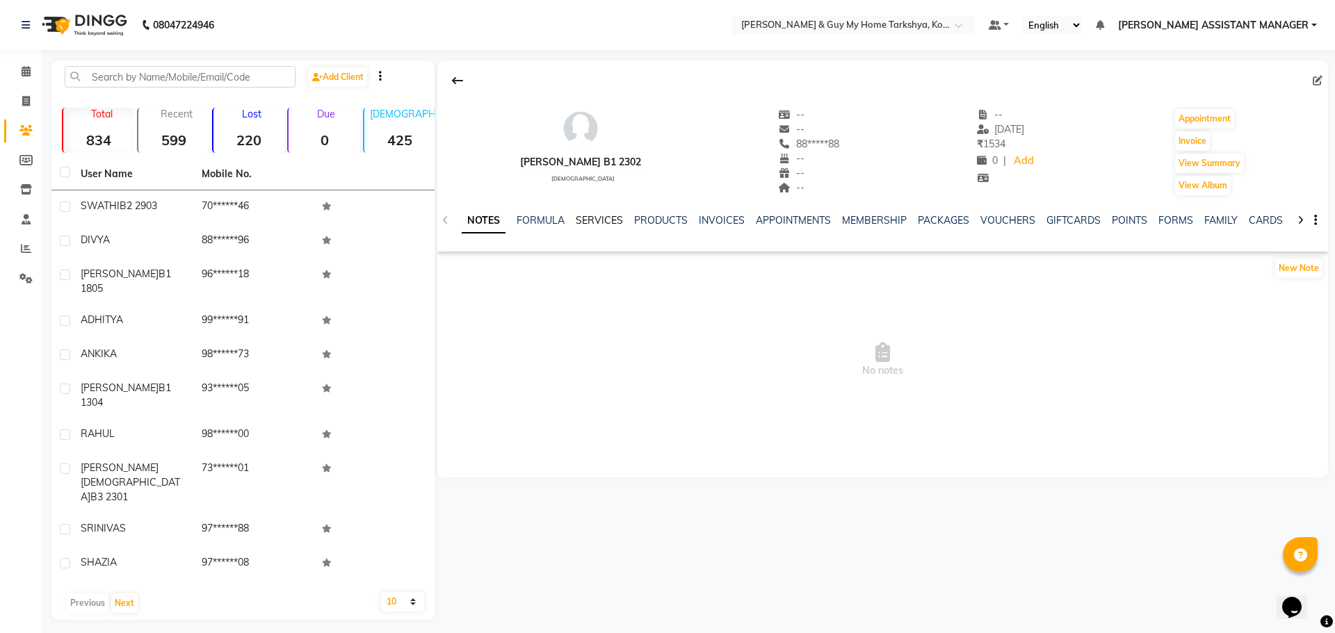
click at [608, 222] on link "SERVICES" at bounding box center [599, 220] width 47 height 13
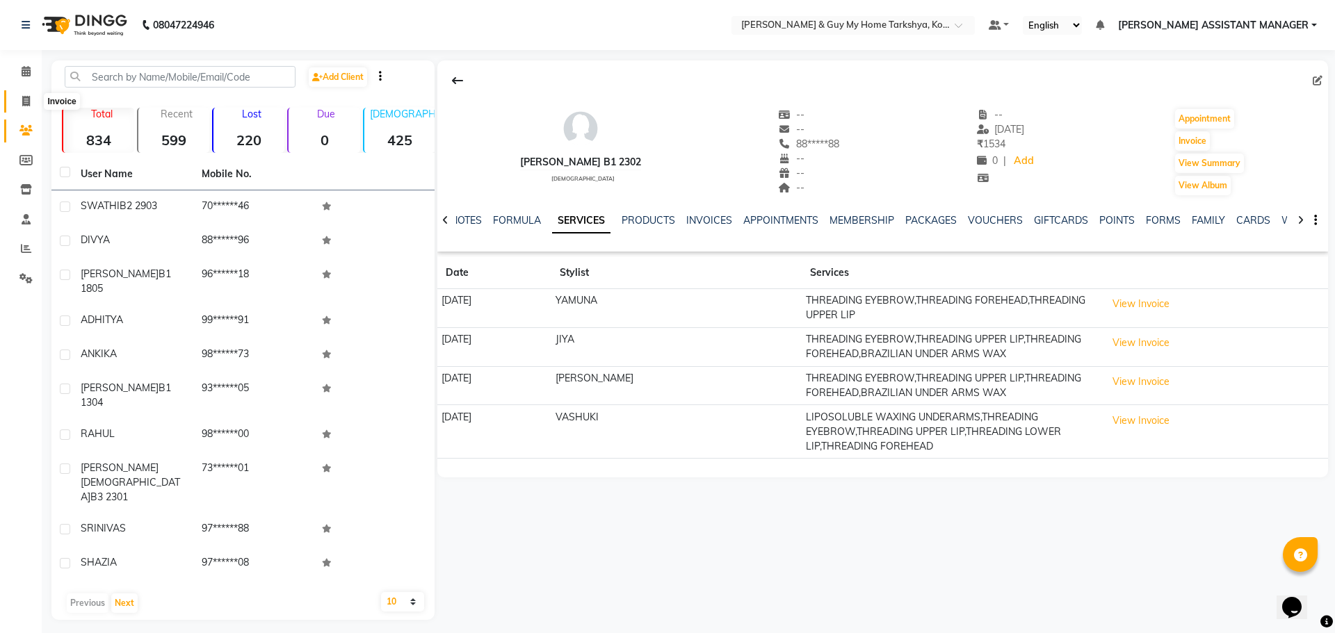
click at [23, 105] on icon at bounding box center [26, 101] width 8 height 10
select select "service"
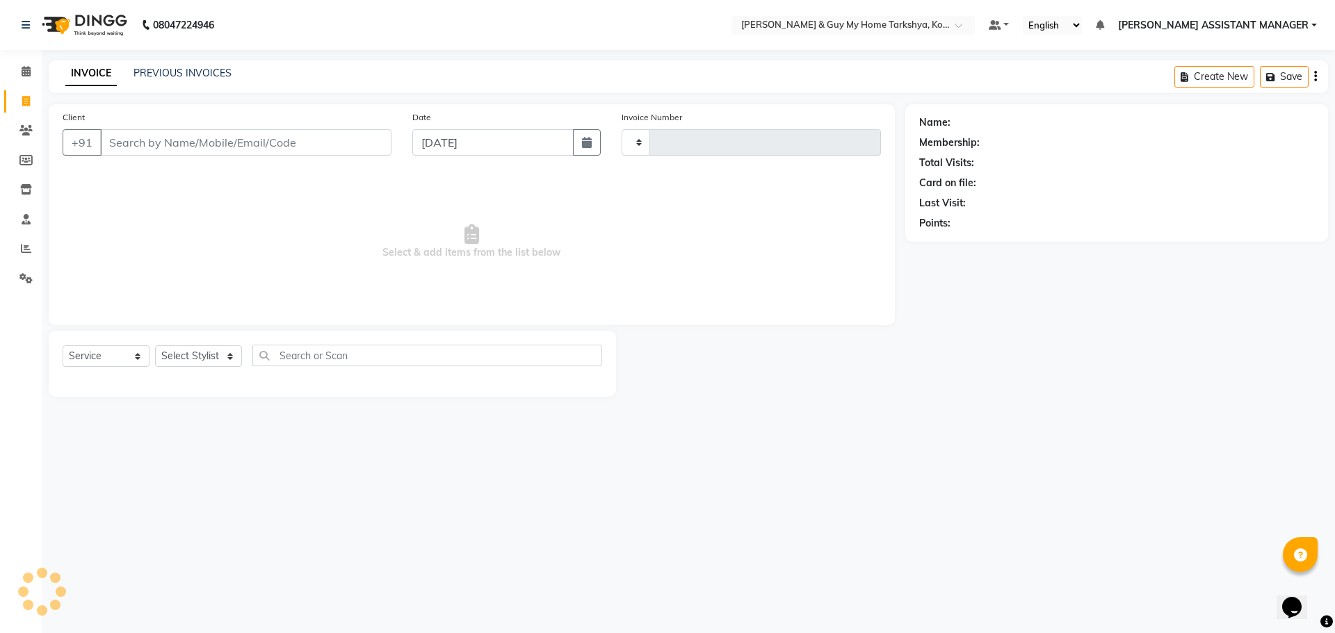
click at [232, 143] on input "Client" at bounding box center [245, 142] width 291 height 26
type input "756"
type input "2372"
select select "7902"
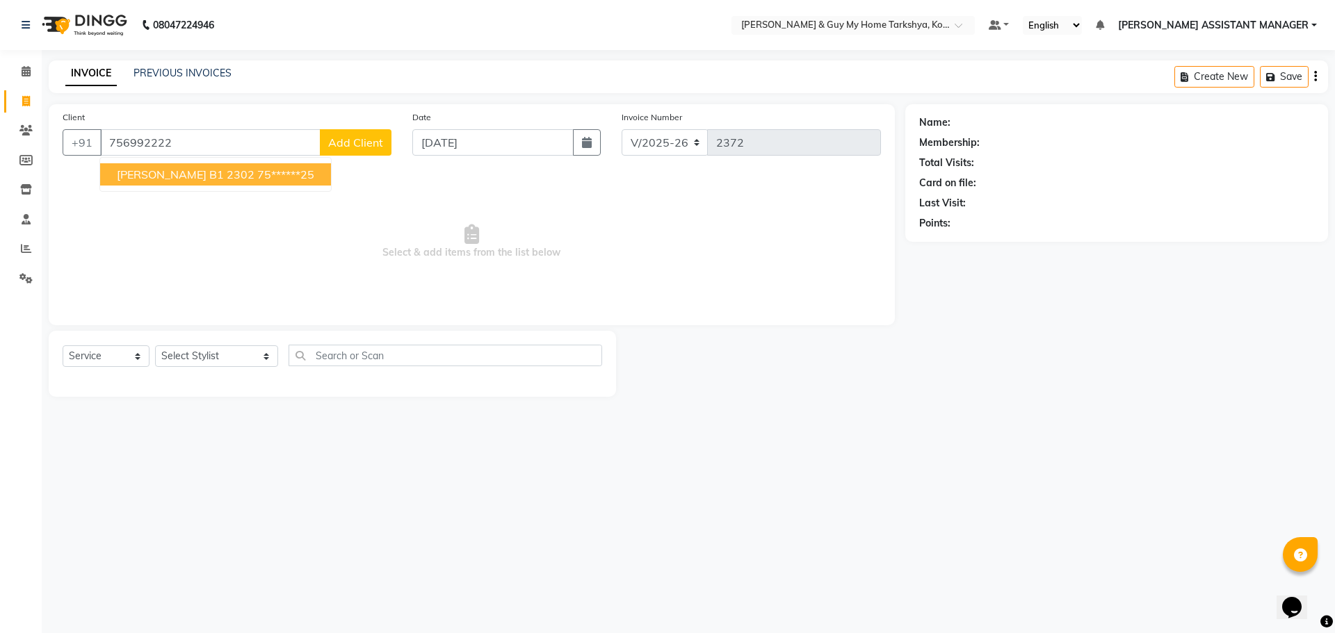
click at [191, 173] on span "KARTHIK B1 2302" at bounding box center [186, 175] width 138 height 14
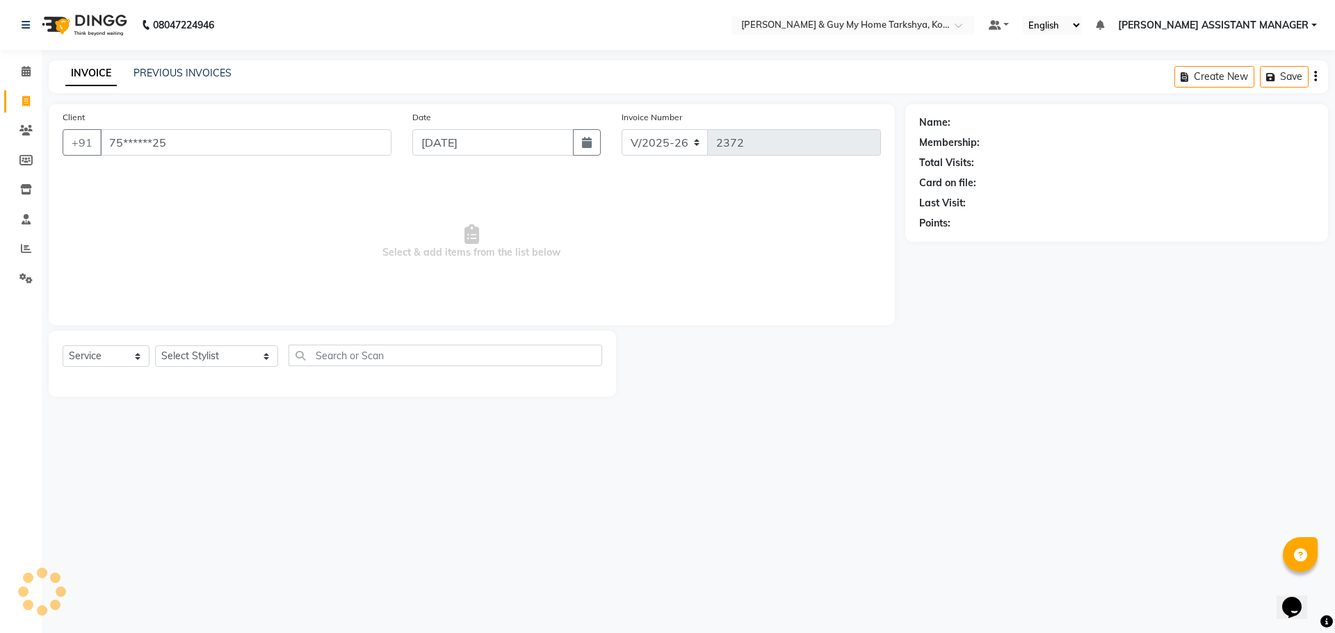
type input "75******25"
click at [993, 123] on link "Karthik B1 2302" at bounding box center [1012, 122] width 118 height 15
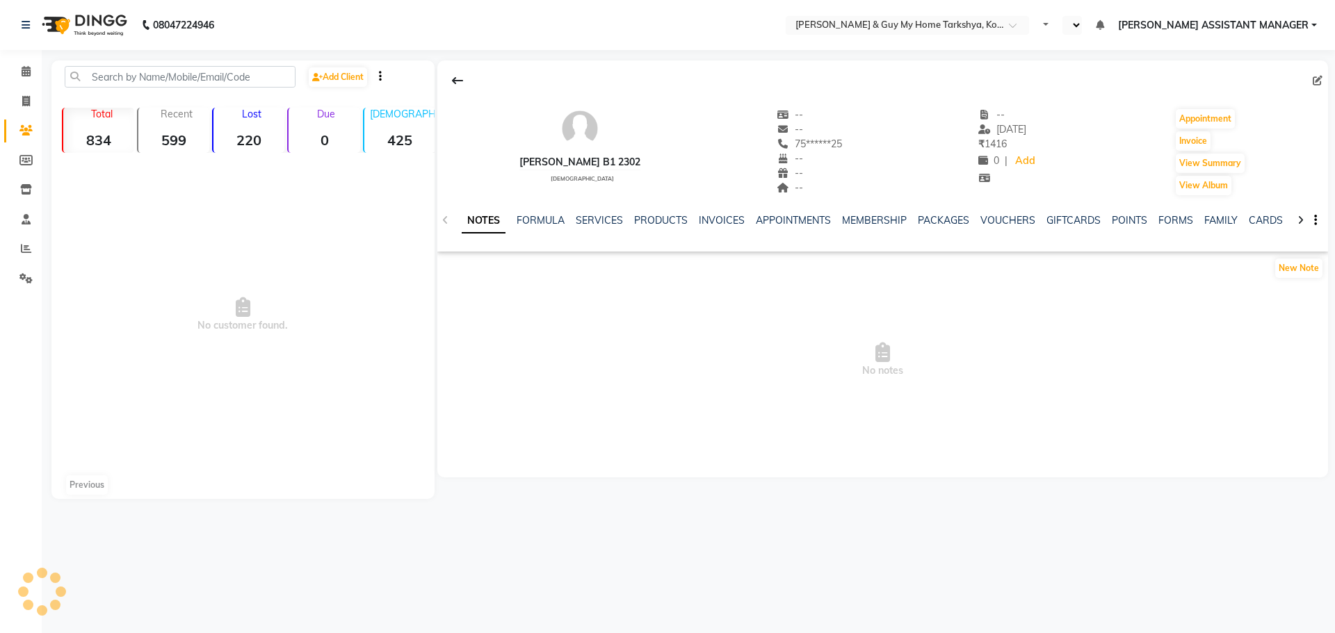
select select "en"
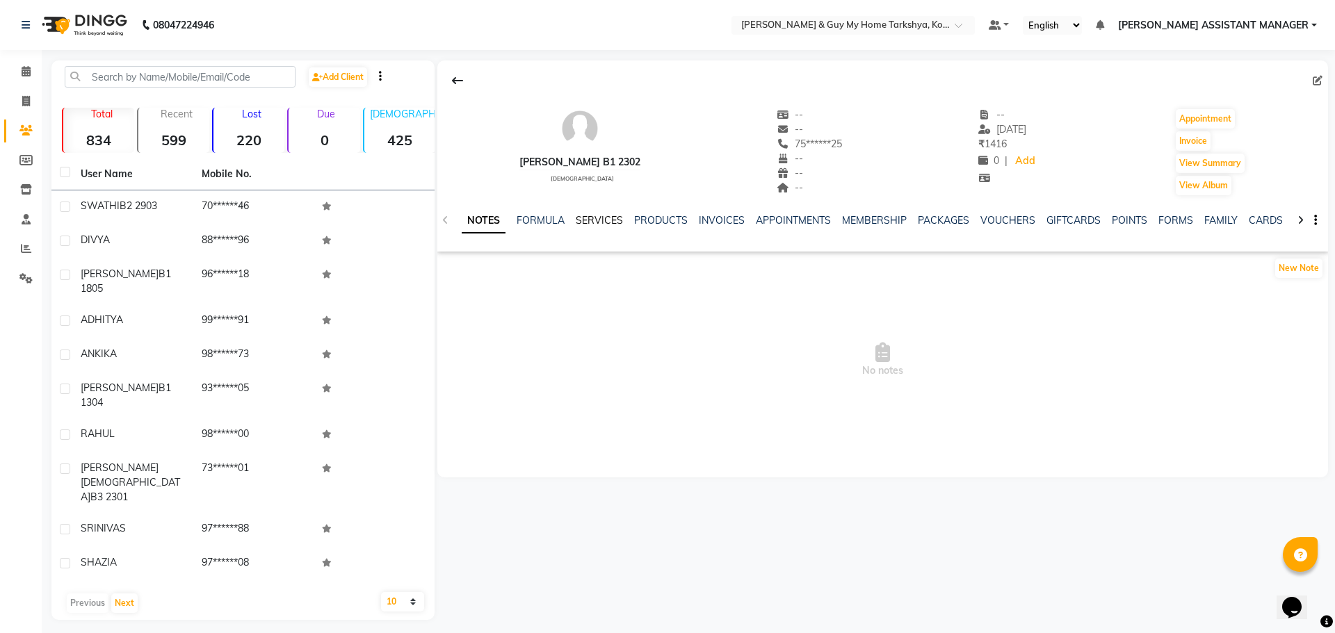
click at [612, 215] on link "SERVICES" at bounding box center [599, 220] width 47 height 13
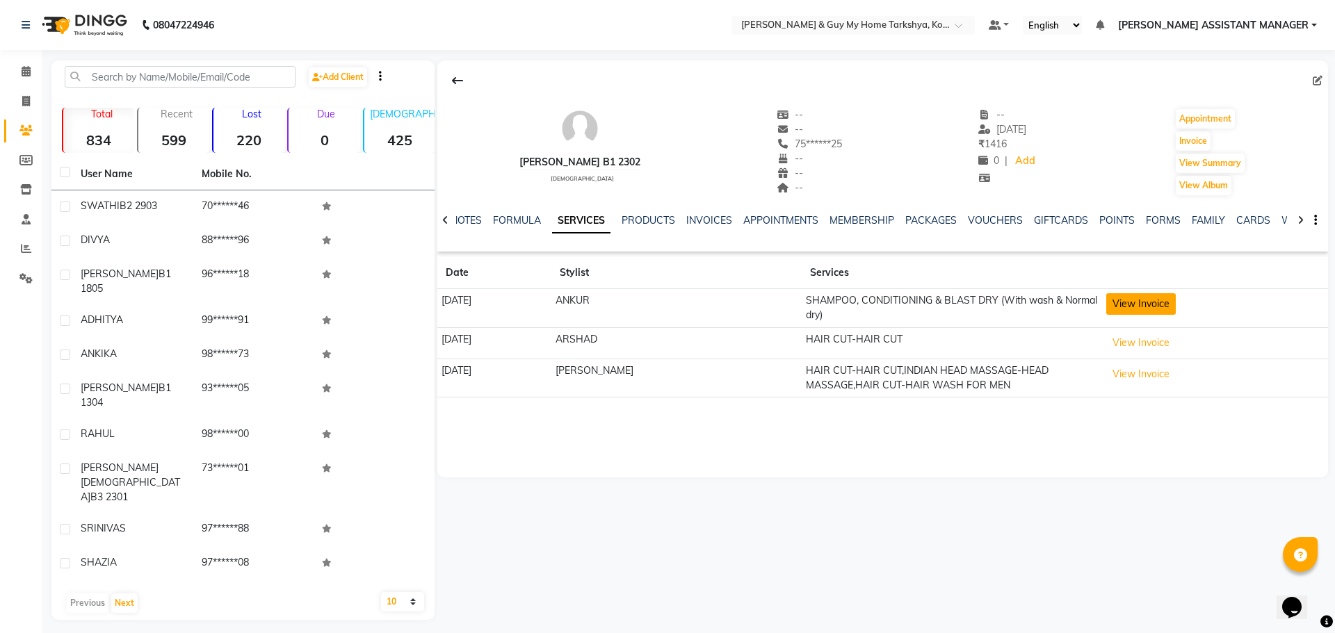
click at [1151, 307] on button "View Invoice" at bounding box center [1141, 304] width 70 height 22
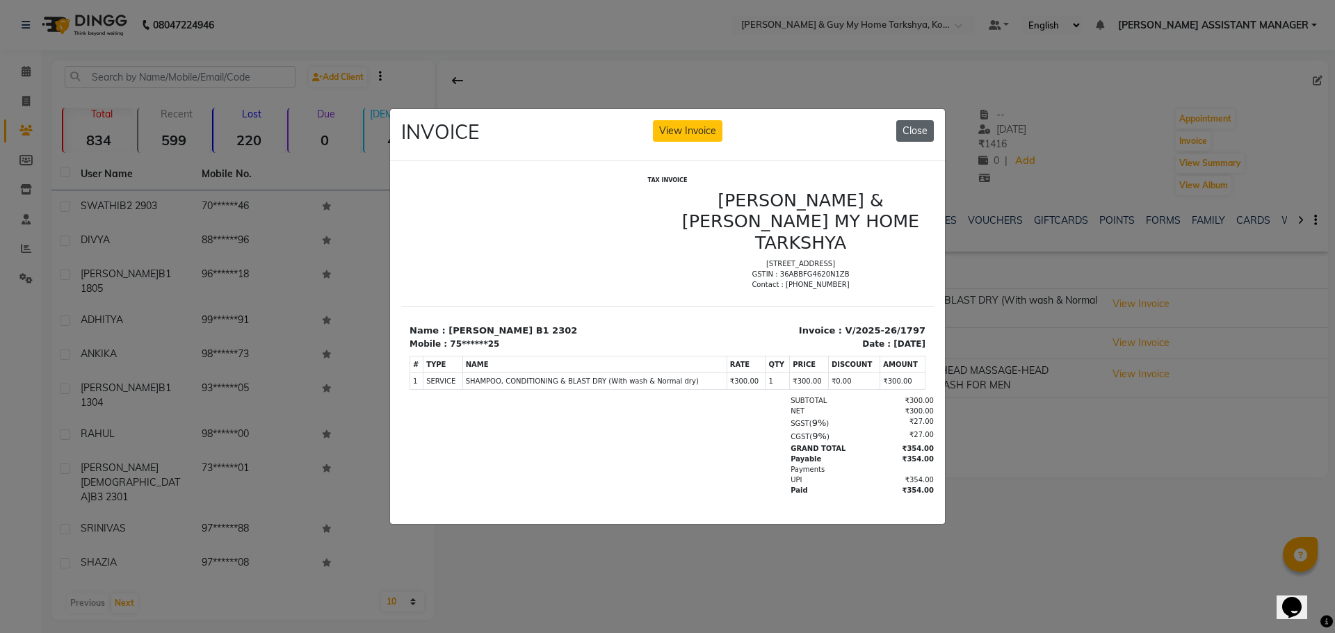
click at [916, 120] on button "Close" at bounding box center [915, 131] width 38 height 22
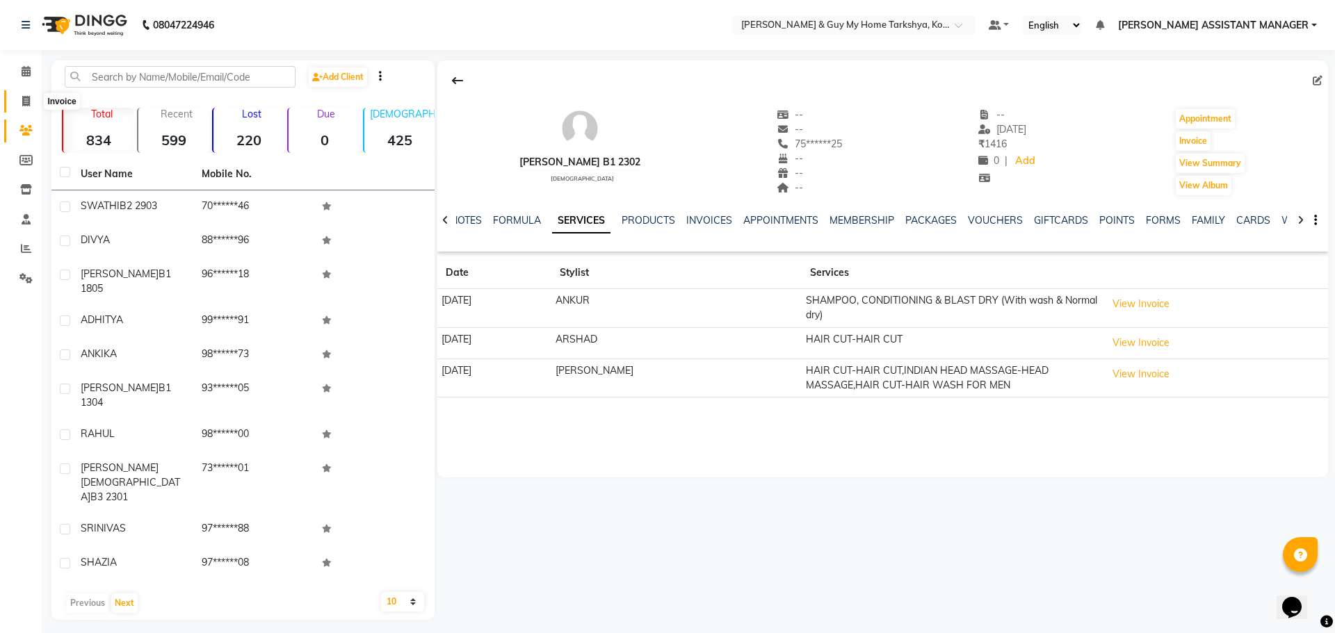
click at [29, 108] on span at bounding box center [26, 102] width 24 height 16
select select "service"
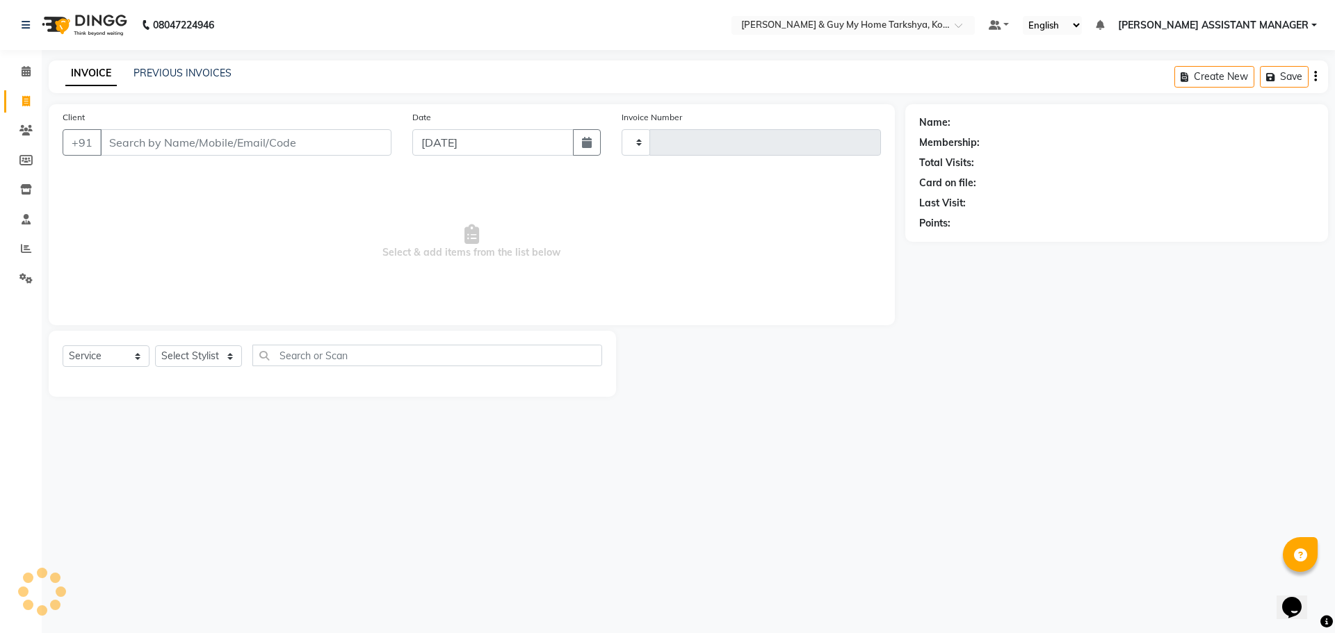
type input "2372"
select select "7902"
click at [234, 144] on input "Client" at bounding box center [245, 142] width 291 height 26
